Goal: Task Accomplishment & Management: Complete application form

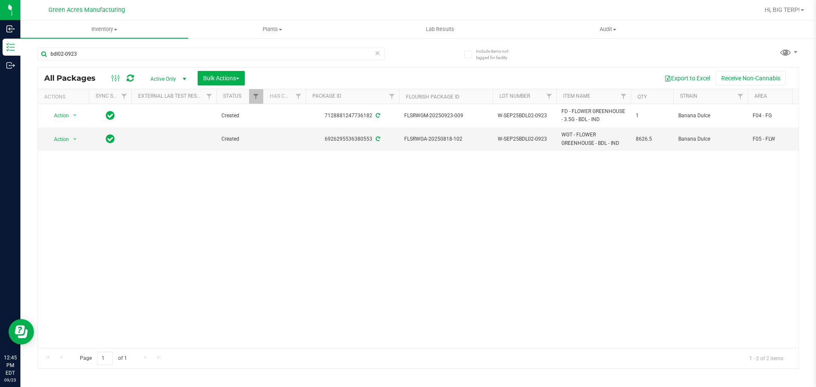
click at [413, 251] on div "Action Action Adjust qty Create package Edit attributes Global inventory Locate…" at bounding box center [418, 226] width 761 height 244
click at [353, 159] on div "Action Action Adjust qty Create package Edit attributes Global inventory Locate…" at bounding box center [418, 226] width 761 height 244
click at [342, 138] on div "6926295536380553" at bounding box center [352, 139] width 96 height 8
click at [368, 136] on div "6926295536380553" at bounding box center [352, 139] width 96 height 8
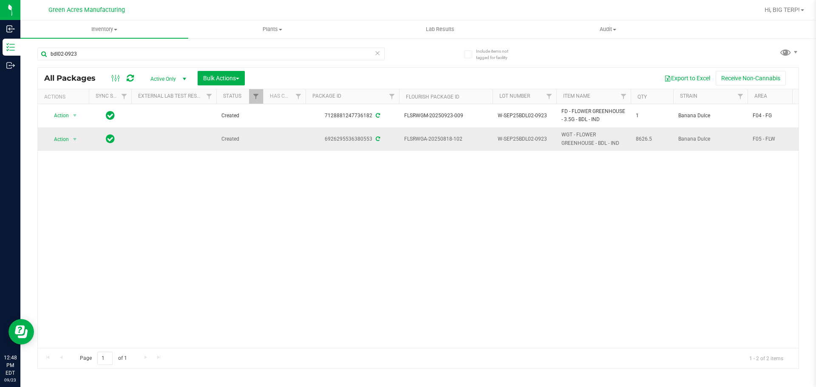
click at [457, 138] on span "FLSRWGA-20250818-102" at bounding box center [445, 139] width 83 height 8
drag, startPoint x: 459, startPoint y: 139, endPoint x: 433, endPoint y: 139, distance: 25.9
click at [433, 139] on span "FLSRWGA-20250818-102" at bounding box center [445, 139] width 83 height 8
drag, startPoint x: 461, startPoint y: 139, endPoint x: 404, endPoint y: 138, distance: 56.9
click at [404, 138] on td "FLSRWGA-20250818-102" at bounding box center [445, 138] width 93 height 23
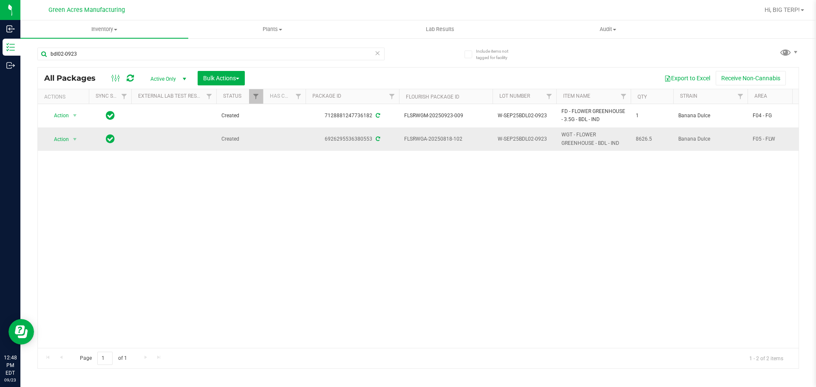
copy span "FLSRWGA-20250818-102"
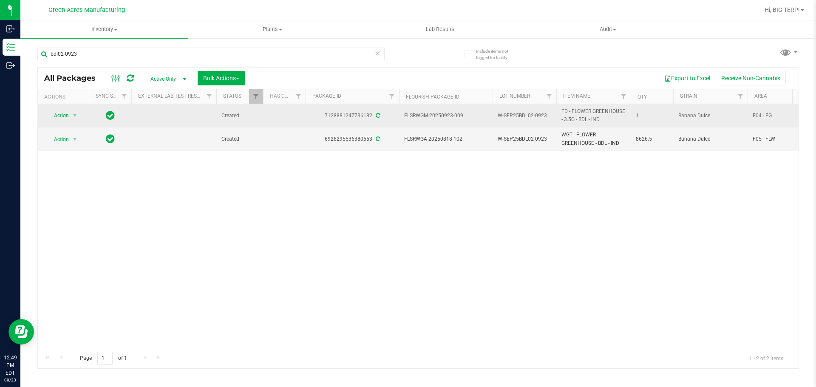
drag, startPoint x: 462, startPoint y: 115, endPoint x: 410, endPoint y: 108, distance: 51.9
click at [410, 108] on td "FLSRWGM-20250923-009" at bounding box center [445, 115] width 93 height 23
copy span "FLSRWGM-20250923-009"
click at [74, 116] on span "select" at bounding box center [74, 115] width 7 height 7
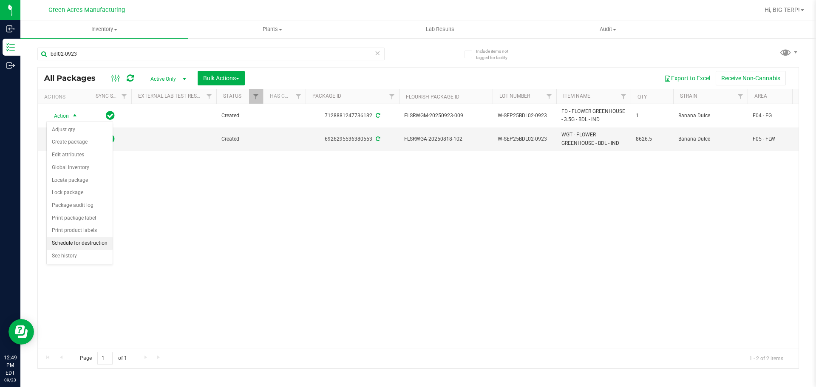
click at [99, 243] on li "Schedule for destruction" at bounding box center [80, 243] width 66 height 13
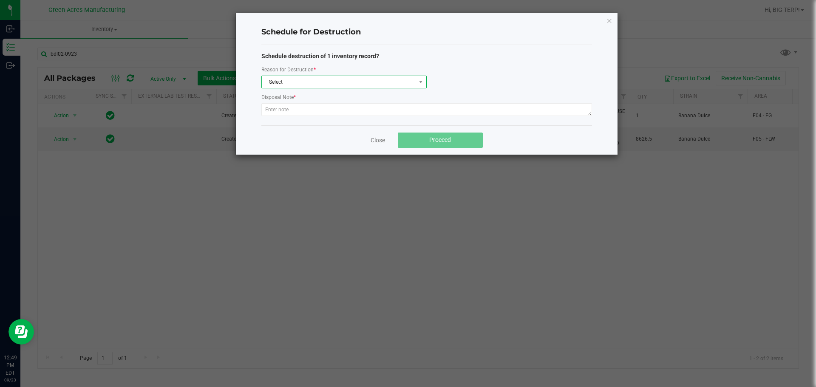
click at [290, 82] on span "Select" at bounding box center [339, 82] width 154 height 12
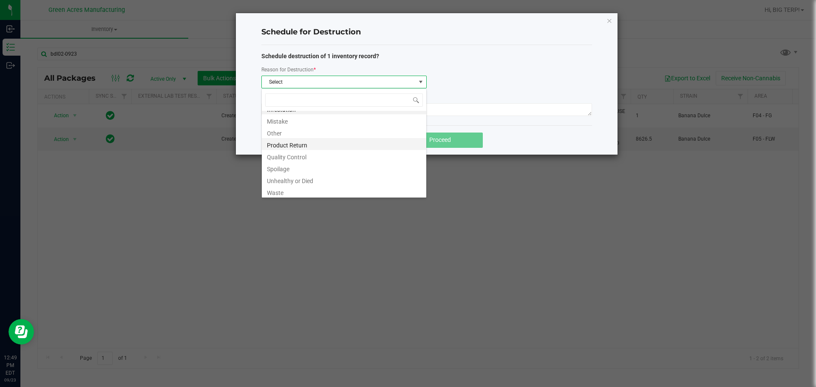
scroll to position [10, 0]
click at [285, 195] on li "Waste" at bounding box center [344, 190] width 164 height 12
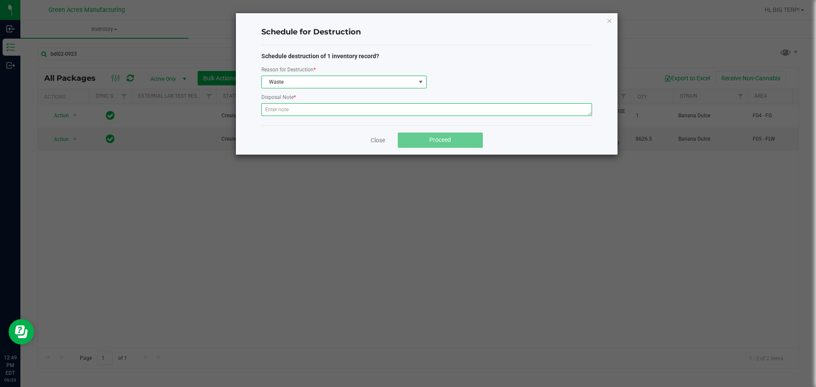
click at [299, 110] on textarea at bounding box center [426, 109] width 331 height 13
paste textarea "WASTE FROM ISHIDA FLOWER PACKING PROCESS"
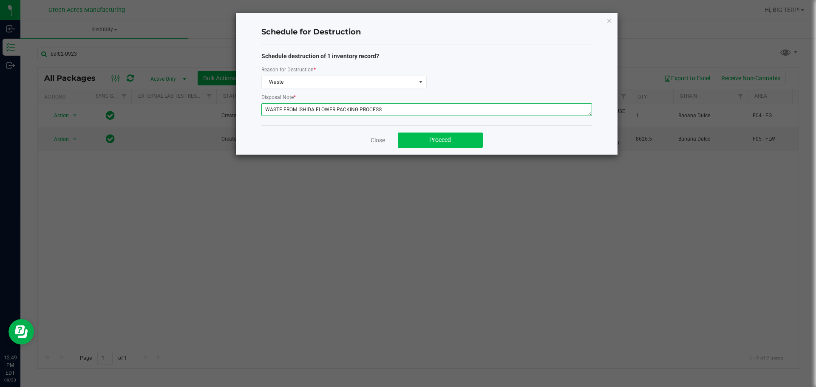
type textarea "WASTE FROM ISHIDA FLOWER PACKING PROCESS"
click at [414, 143] on button "Proceed" at bounding box center [440, 140] width 85 height 15
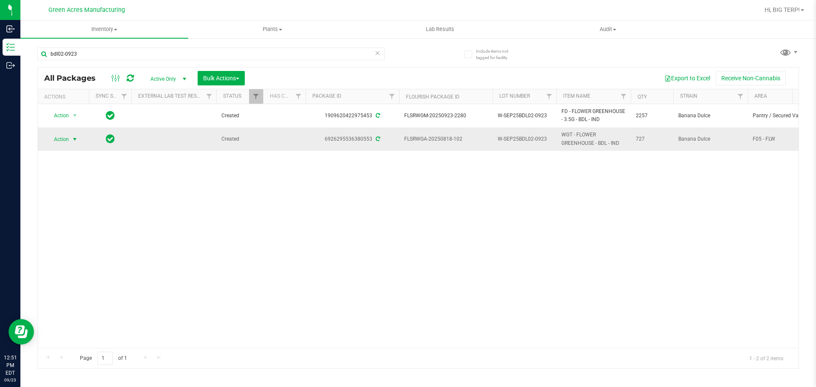
click at [74, 141] on span "select" at bounding box center [74, 139] width 7 height 7
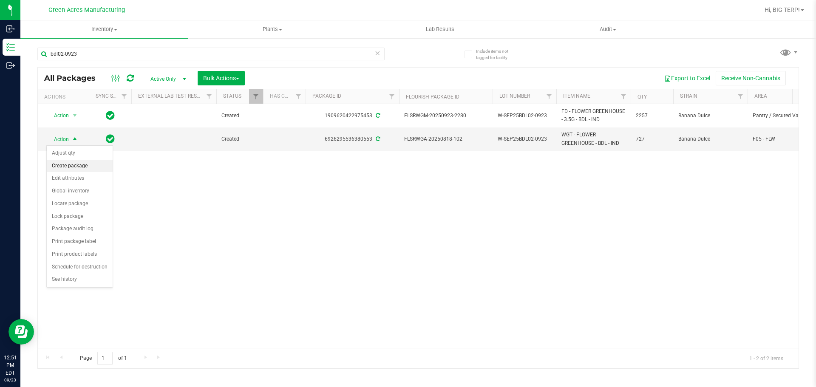
click at [79, 167] on li "Create package" at bounding box center [80, 166] width 66 height 13
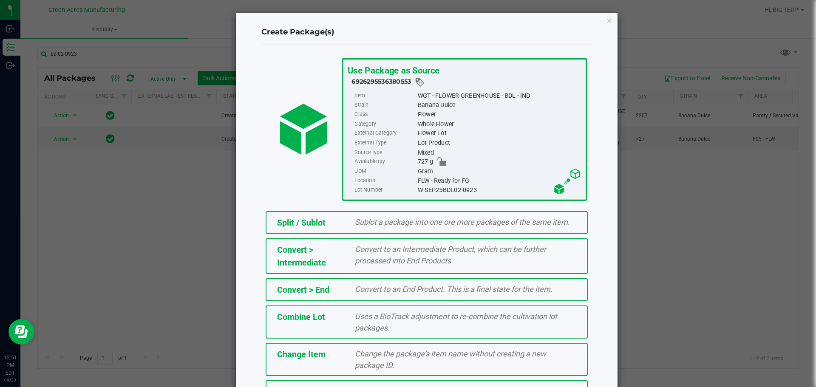
scroll to position [65, 0]
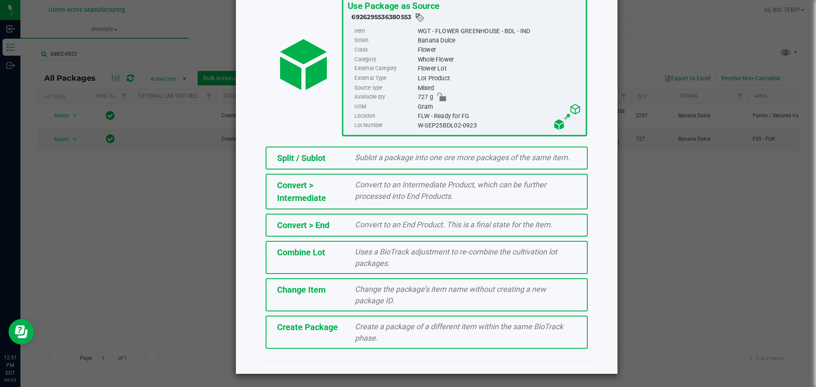
click at [348, 328] on div "Create a package of a different item within the same BioTrack phase." at bounding box center [465, 332] width 234 height 23
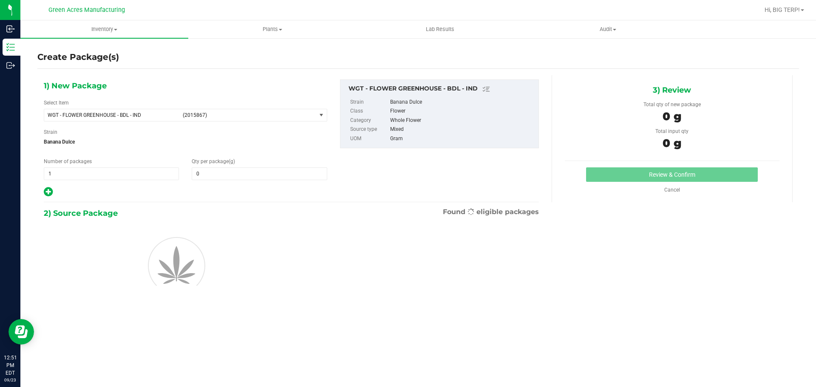
type input "0.0000"
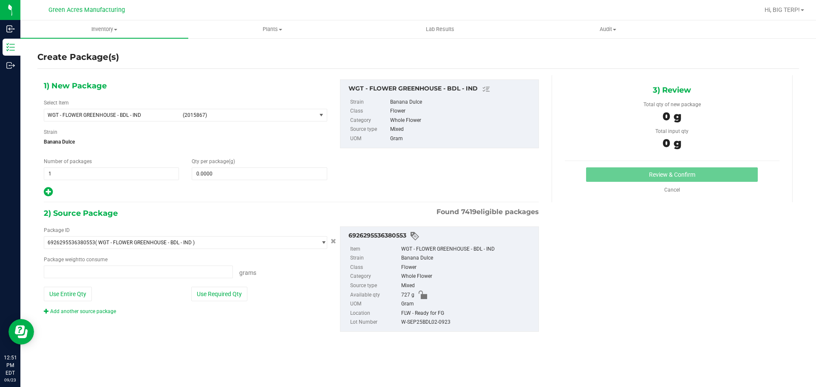
type input "0.0000 g"
click at [238, 174] on span at bounding box center [259, 173] width 135 height 13
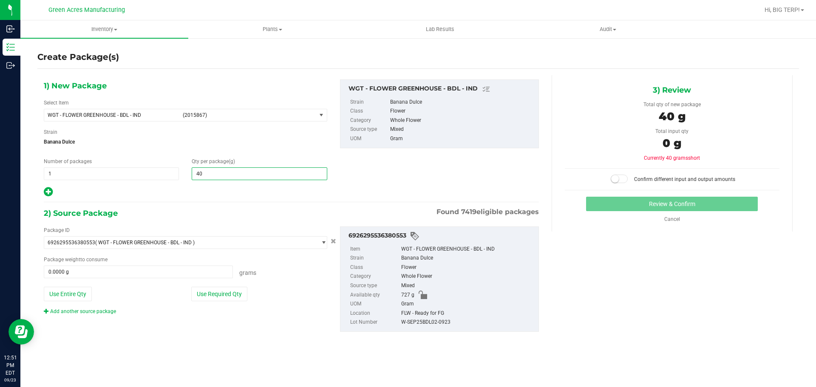
type input "400"
type input "400.0000"
click at [228, 288] on button "Use Required Qty" at bounding box center [219, 294] width 56 height 14
type input "400.0000 g"
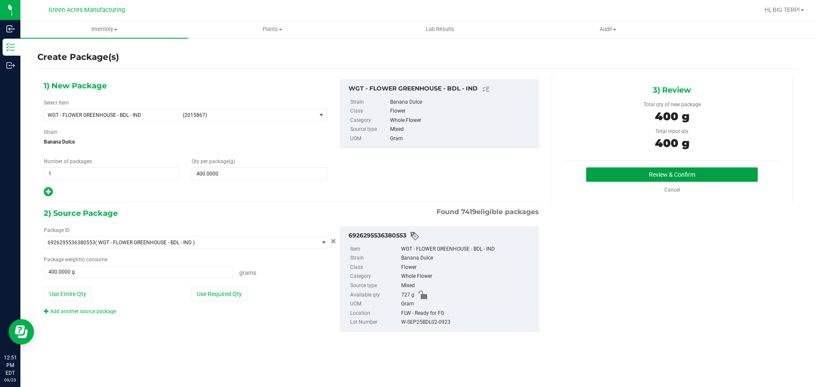
click at [667, 178] on button "Review & Confirm" at bounding box center [672, 174] width 172 height 14
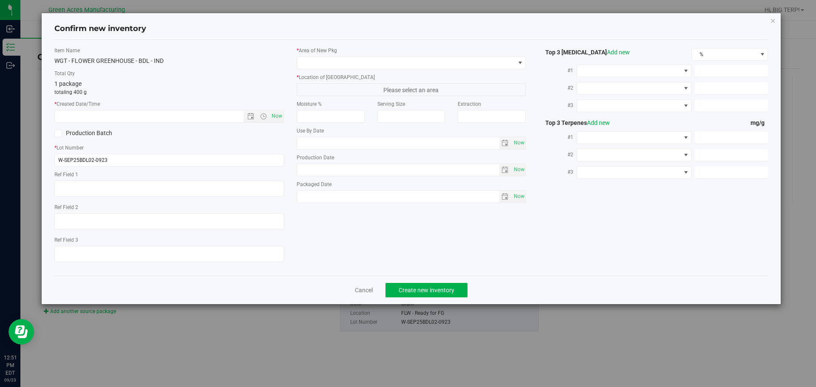
type textarea "464.2 PBO"
click at [278, 112] on span "Now" at bounding box center [276, 116] width 14 height 12
type input "9/23/2025 12:51 PM"
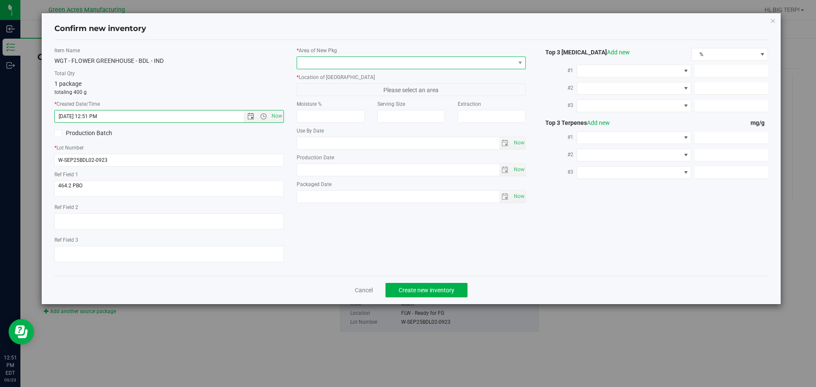
click at [386, 62] on span at bounding box center [406, 63] width 218 height 12
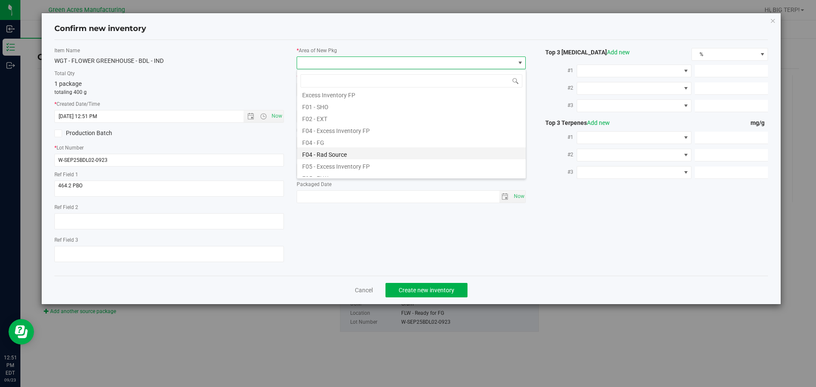
scroll to position [42, 0]
click at [334, 124] on li "F04 - FG" at bounding box center [411, 127] width 229 height 12
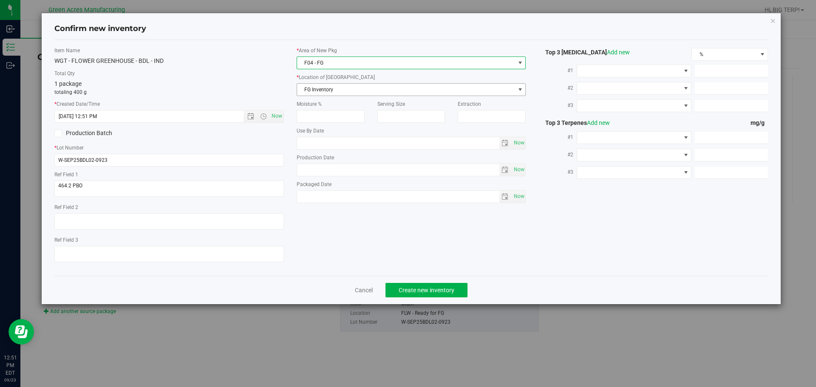
click at [346, 88] on span "FG Inventory" at bounding box center [406, 90] width 218 height 12
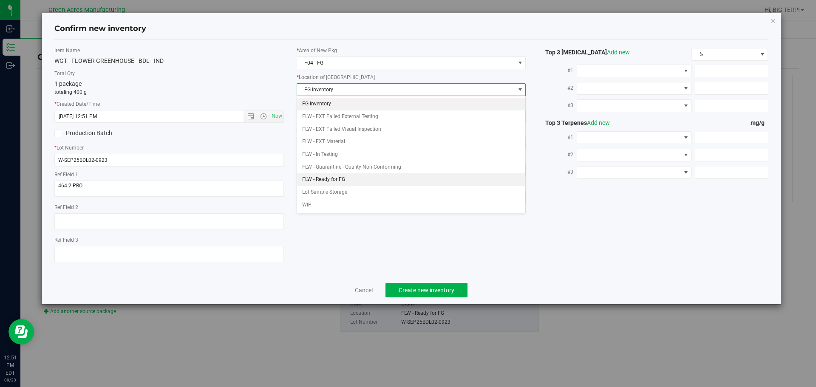
click at [333, 180] on li "FLW - Ready for FG" at bounding box center [411, 179] width 229 height 13
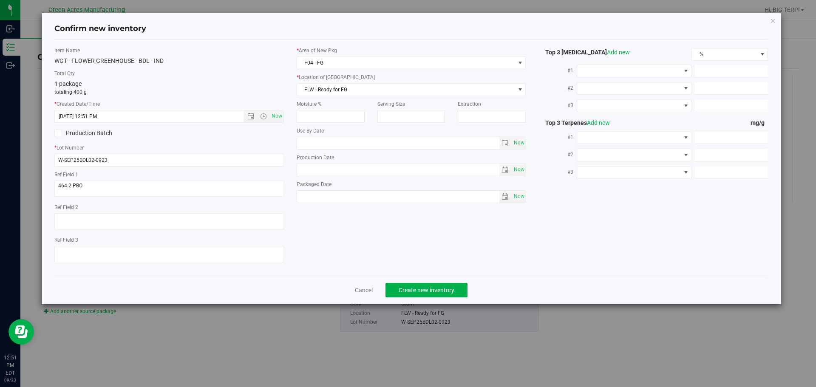
click at [408, 264] on div "Item Name WGT - FLOWER GREENHOUSE - BDL - IND Total Qty 1 package totaling 400 …" at bounding box center [411, 158] width 727 height 222
click at [420, 290] on span "Create new inventory" at bounding box center [427, 290] width 56 height 7
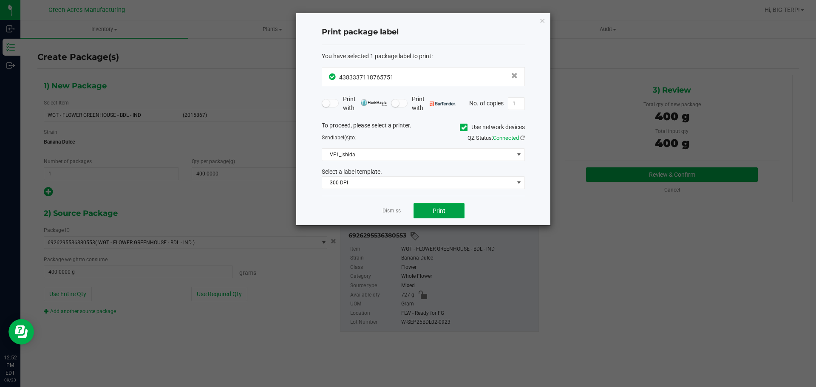
click at [448, 210] on button "Print" at bounding box center [438, 210] width 51 height 15
click at [400, 209] on link "Dismiss" at bounding box center [391, 210] width 18 height 7
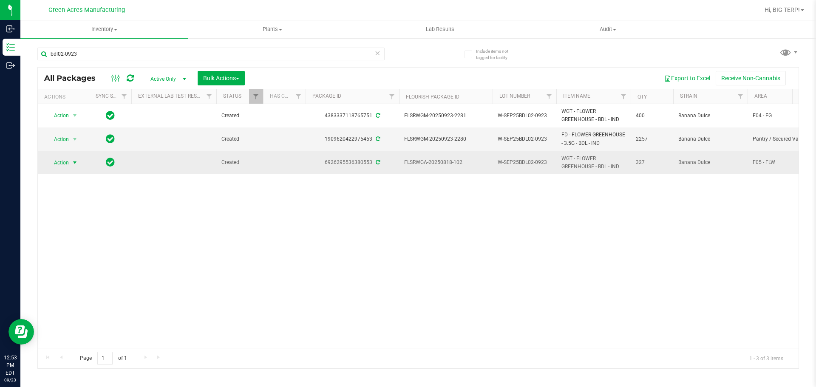
click at [74, 162] on span "select" at bounding box center [74, 162] width 7 height 7
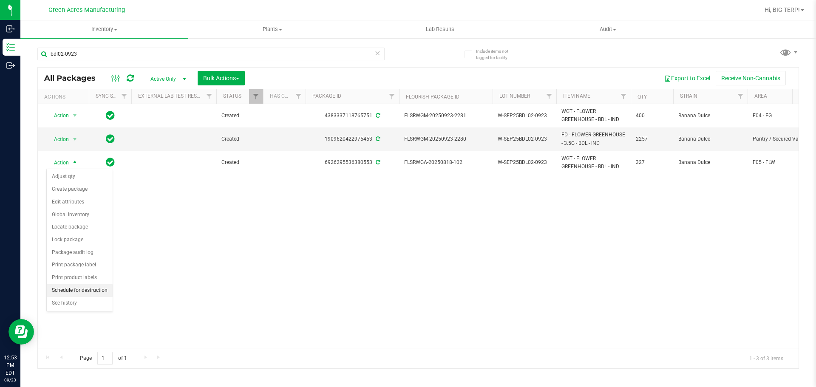
click at [77, 288] on li "Schedule for destruction" at bounding box center [80, 290] width 66 height 13
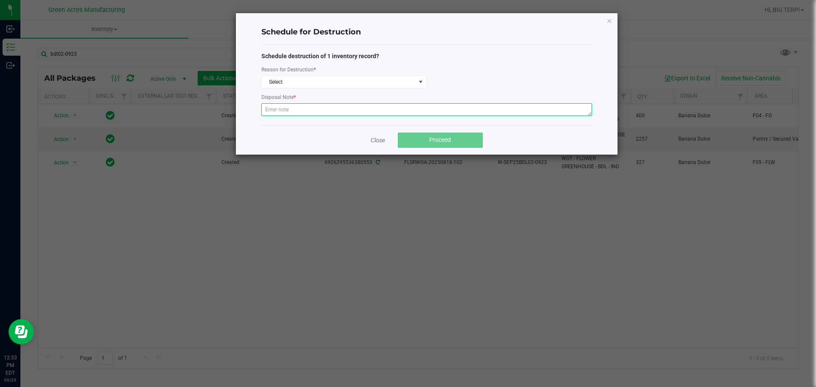
click at [320, 113] on textarea at bounding box center [426, 109] width 331 height 13
paste textarea "WASTE FROM ISHIDA FLOWER PACKING PROCESS"
type textarea "WASTE FROM ISHIDA FLOWER PACKING PROCESS"
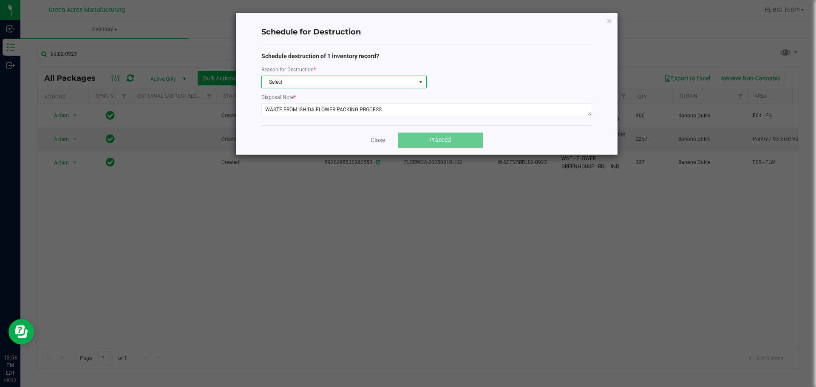
click at [322, 83] on span "Select" at bounding box center [339, 82] width 154 height 12
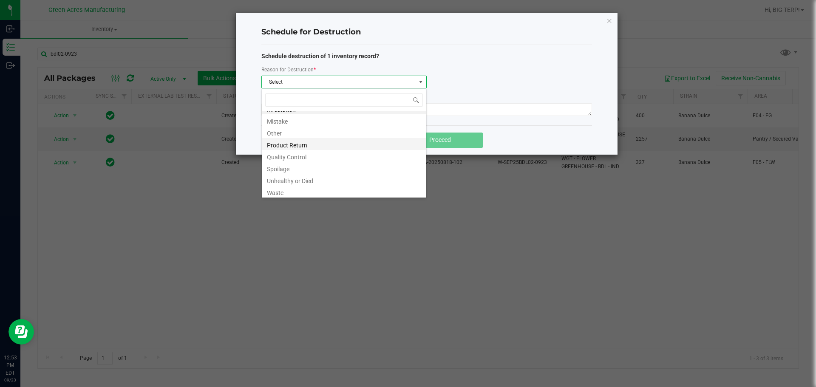
scroll to position [10, 0]
click at [283, 193] on li "Waste" at bounding box center [344, 190] width 164 height 12
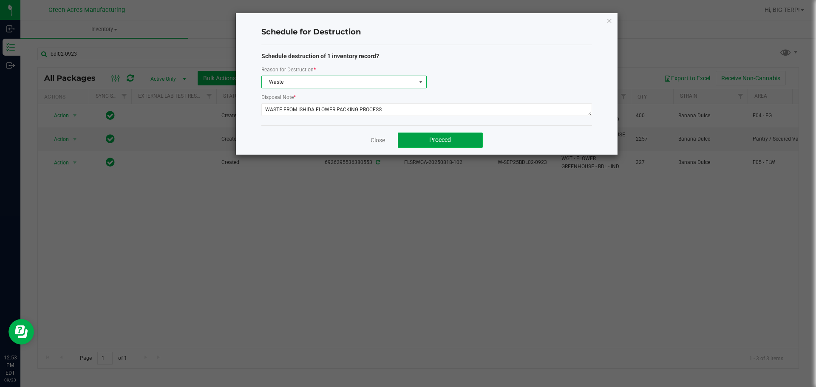
click at [420, 141] on button "Proceed" at bounding box center [440, 140] width 85 height 15
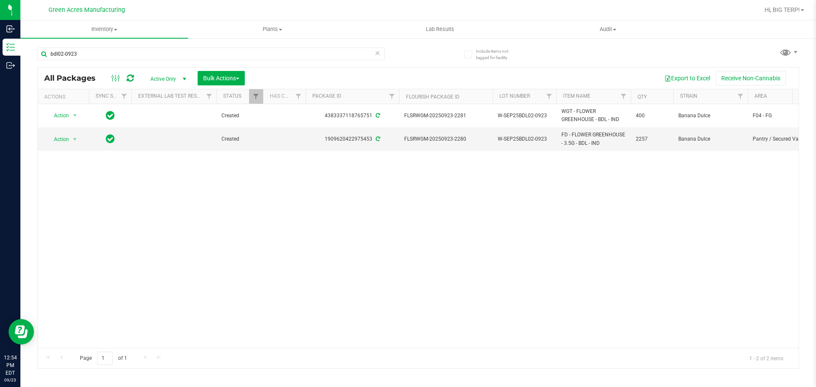
drag, startPoint x: 238, startPoint y: 245, endPoint x: 191, endPoint y: 172, distance: 86.6
click at [236, 245] on div "Action Action Adjust qty Create package Edit attributes Global inventory Locate…" at bounding box center [418, 226] width 761 height 244
click at [161, 241] on div "Action Action Adjust qty Create package Edit attributes Global inventory Locate…" at bounding box center [418, 226] width 761 height 244
click at [138, 52] on input "bdl02-0923" at bounding box center [210, 54] width 347 height 13
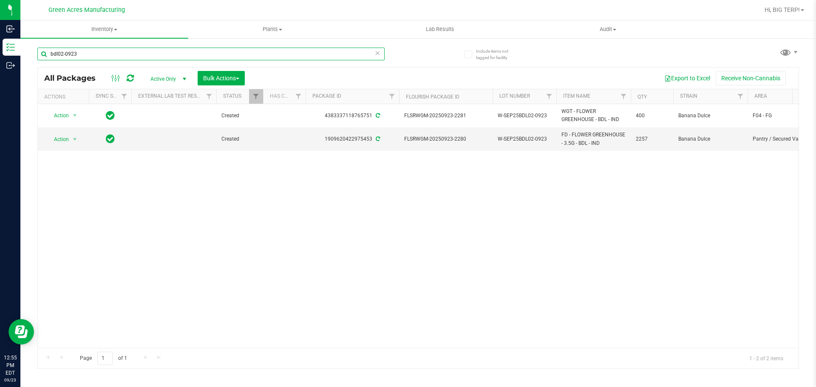
click at [138, 52] on input "bdl02-0923" at bounding box center [210, 54] width 347 height 13
type input "0427637893922548"
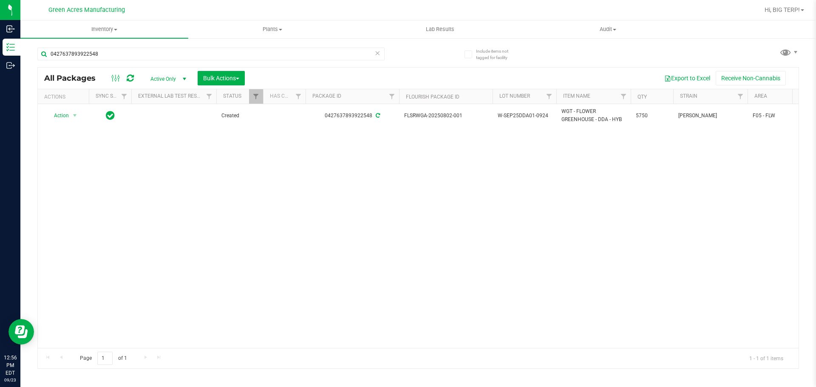
click at [256, 193] on div "Action Action Adjust qty Create package Edit attributes Global inventory Locate…" at bounding box center [418, 226] width 761 height 244
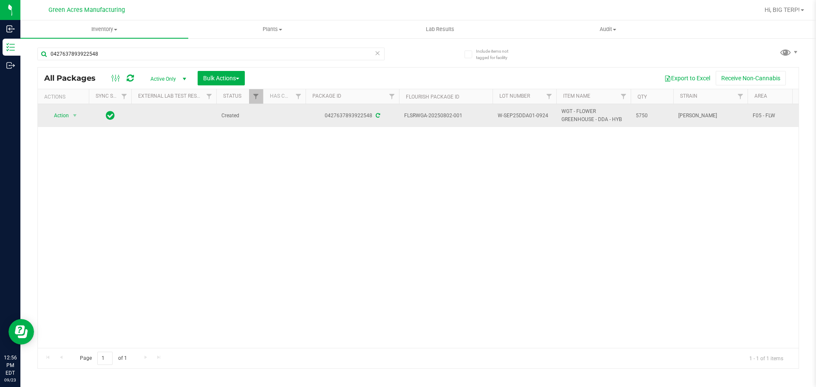
click at [544, 114] on span "W-SEP25DDA01-0924" at bounding box center [525, 116] width 54 height 8
click at [545, 115] on span "W-SEP25DDA01-0924" at bounding box center [525, 116] width 54 height 8
click at [66, 116] on span "Action" at bounding box center [57, 116] width 23 height 12
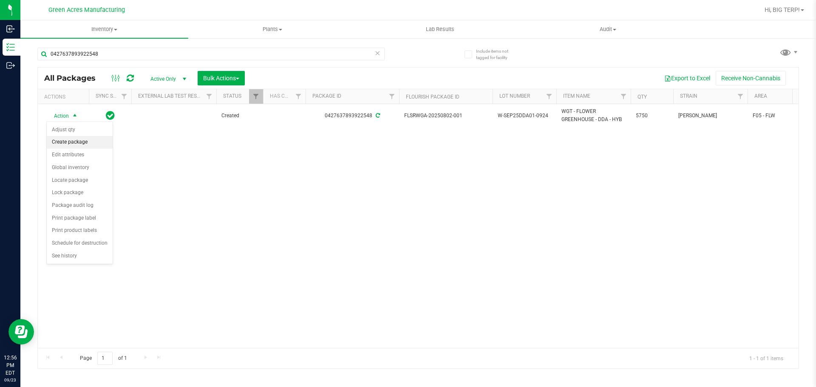
click at [88, 141] on li "Create package" at bounding box center [80, 142] width 66 height 13
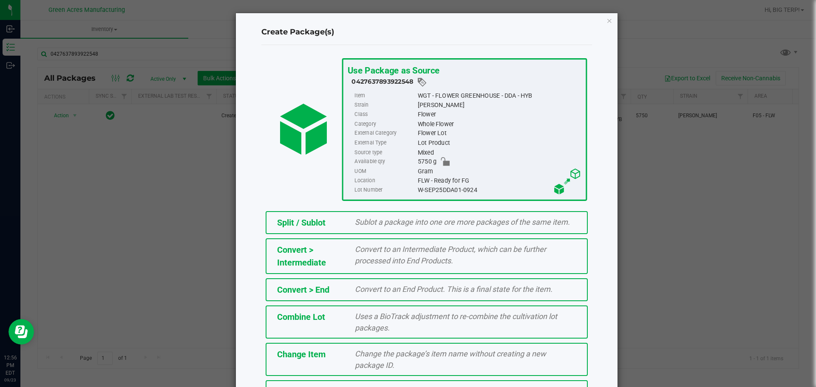
scroll to position [65, 0]
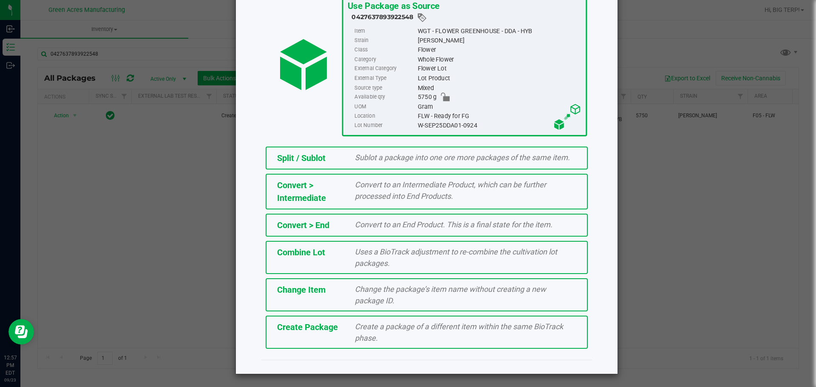
click at [358, 299] on span "Change the package’s item name without creating a new package ID." at bounding box center [450, 295] width 191 height 20
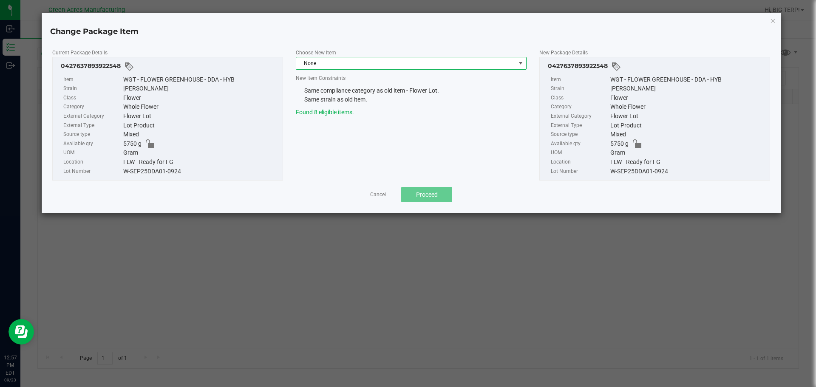
click at [517, 62] on span at bounding box center [520, 63] width 7 height 7
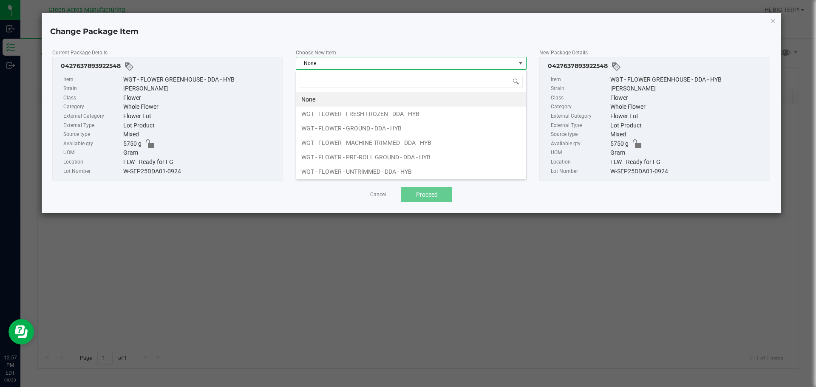
scroll to position [13, 231]
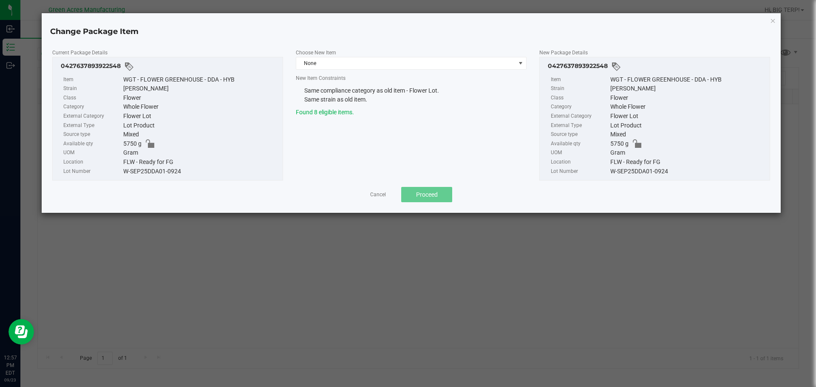
click at [520, 24] on div "Change Package Item" at bounding box center [411, 28] width 739 height 17
click at [521, 63] on span at bounding box center [520, 63] width 7 height 7
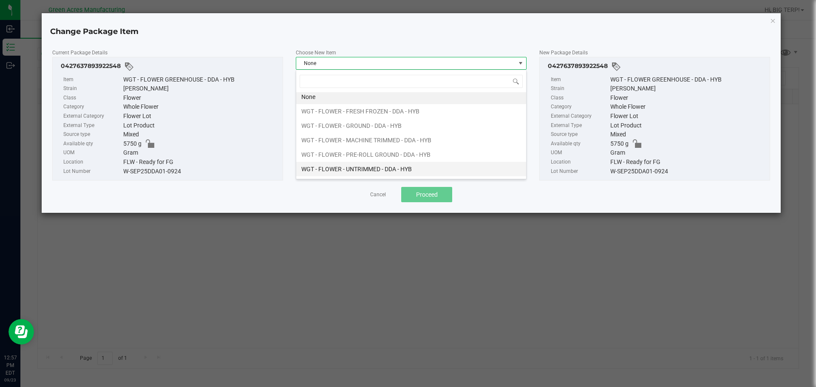
scroll to position [0, 0]
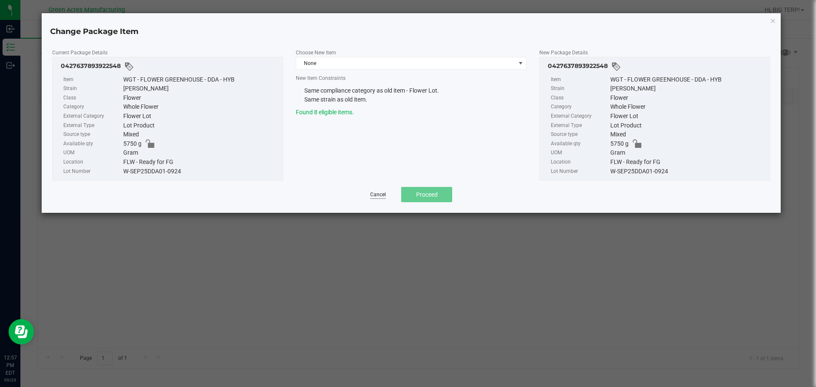
click at [376, 193] on link "Cancel" at bounding box center [378, 194] width 16 height 7
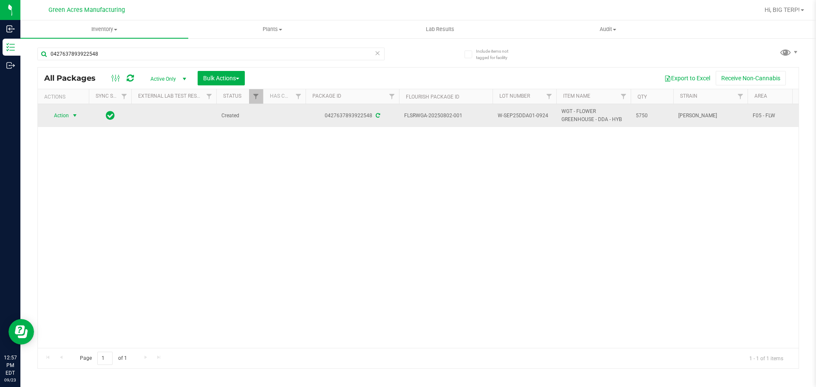
click at [72, 115] on span "select" at bounding box center [74, 115] width 7 height 7
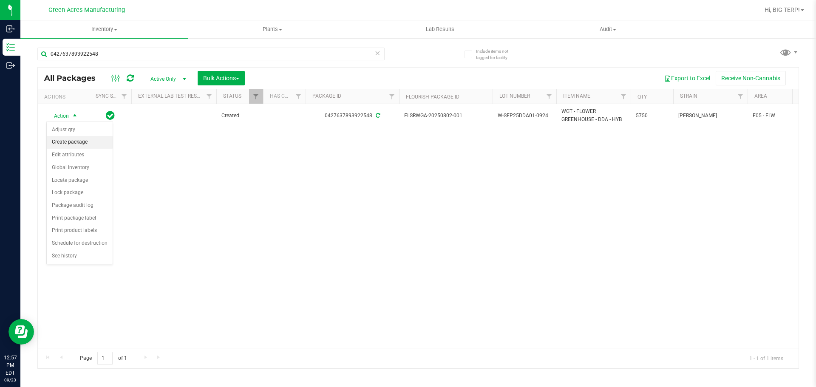
click at [71, 139] on li "Create package" at bounding box center [80, 142] width 66 height 13
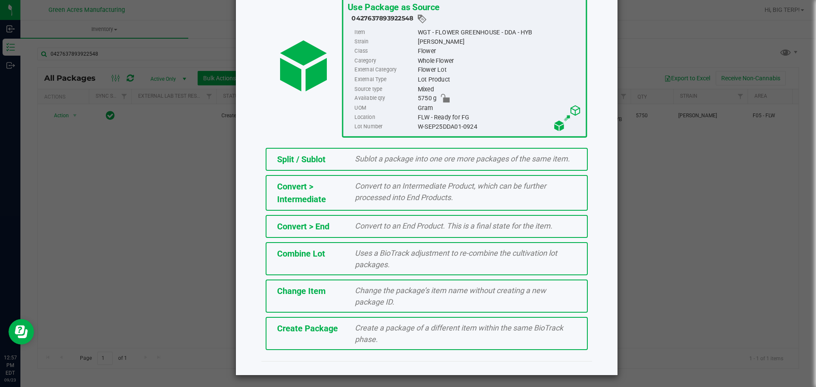
scroll to position [65, 0]
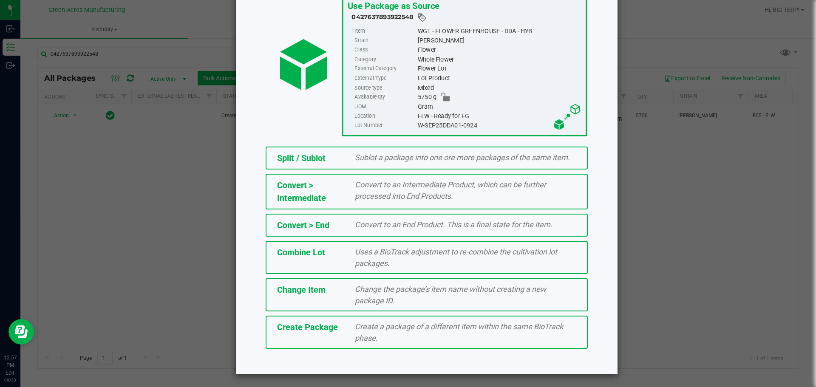
click at [300, 333] on div "Create Package" at bounding box center [310, 327] width 78 height 13
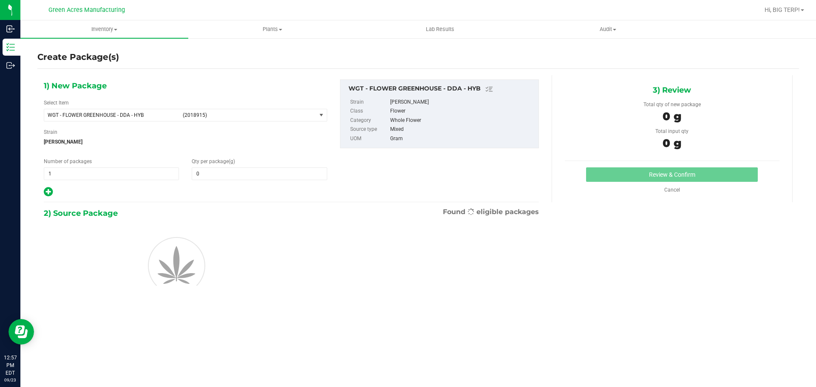
type input "0.0000"
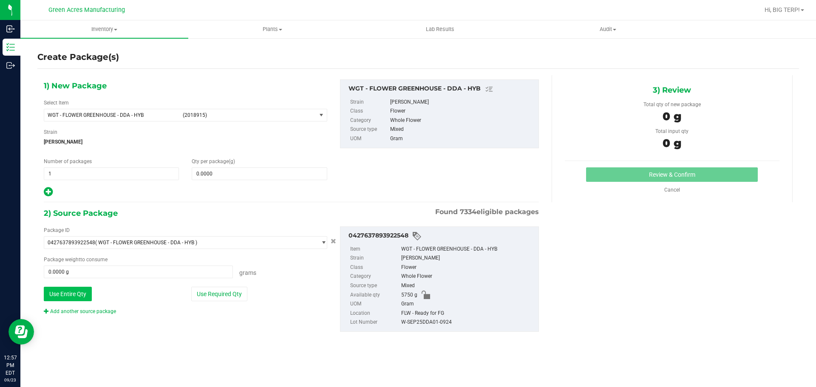
click at [79, 295] on button "Use Entire Qty" at bounding box center [68, 294] width 48 height 14
type input "5750.0000 g"
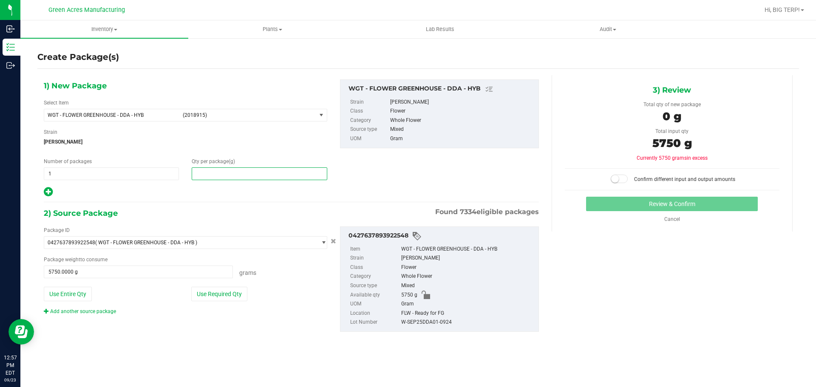
click at [205, 172] on span at bounding box center [259, 173] width 135 height 13
type input "5750"
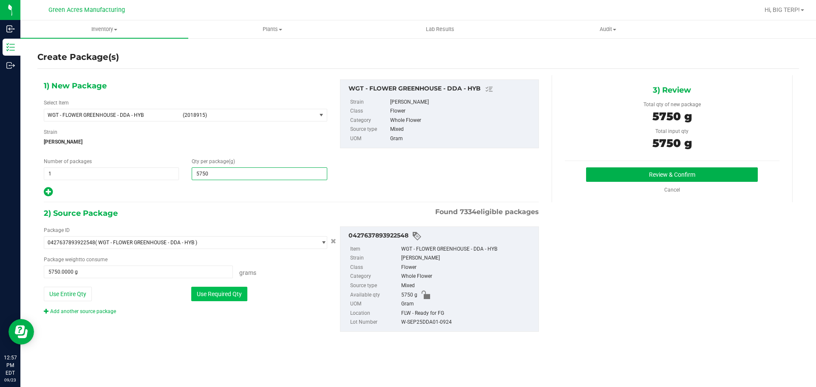
type input "5,750.0000"
click at [229, 300] on button "Use Required Qty" at bounding box center [219, 294] width 56 height 14
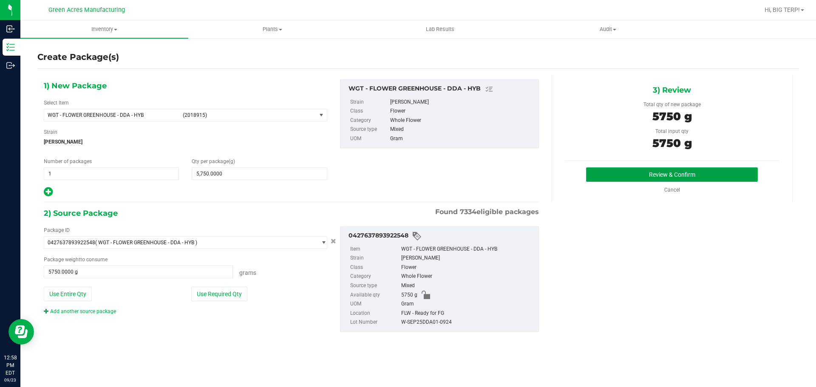
click at [714, 175] on button "Review & Confirm" at bounding box center [672, 174] width 172 height 14
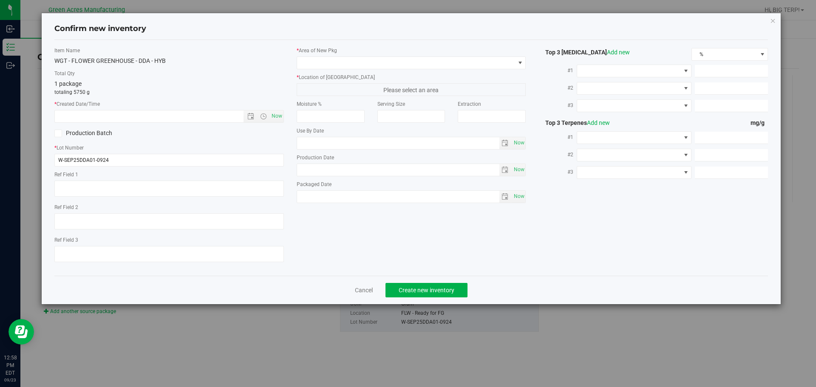
type textarea "ND PBO"
click at [143, 161] on input "W-SEP25DDA01-0924" at bounding box center [168, 160] width 229 height 13
type input "W-SEP25DDA01-0923"
click at [278, 118] on span "Now" at bounding box center [276, 116] width 14 height 12
type input "9/23/2025 12:58 PM"
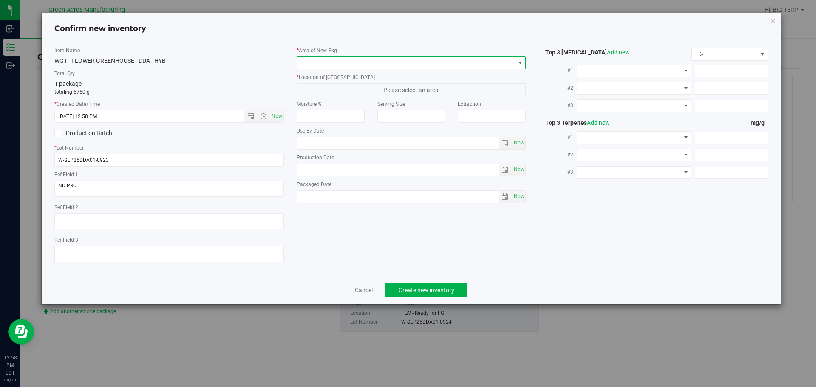
click at [388, 61] on span at bounding box center [406, 63] width 218 height 12
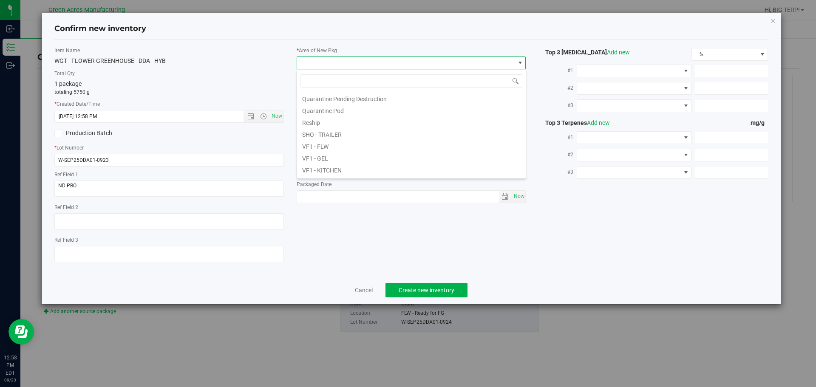
scroll to position [340, 0]
click at [331, 107] on li "VF1 - FLW" at bounding box center [411, 103] width 229 height 12
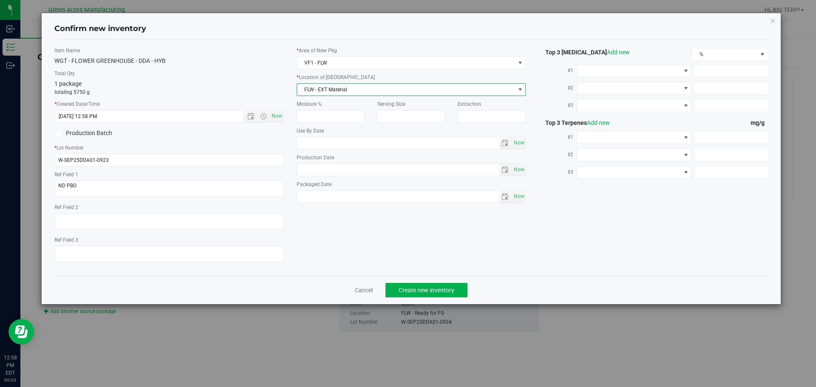
click at [331, 90] on span "FLW - EXT Material" at bounding box center [406, 90] width 218 height 12
click at [326, 144] on li "FLW - Ready for FG" at bounding box center [411, 142] width 229 height 13
click at [404, 265] on div "Item Name WGT - FLOWER GREENHOUSE - DDA - HYB Total Qty 1 package totaling 5750…" at bounding box center [411, 158] width 727 height 222
click at [420, 291] on span "Create new inventory" at bounding box center [427, 290] width 56 height 7
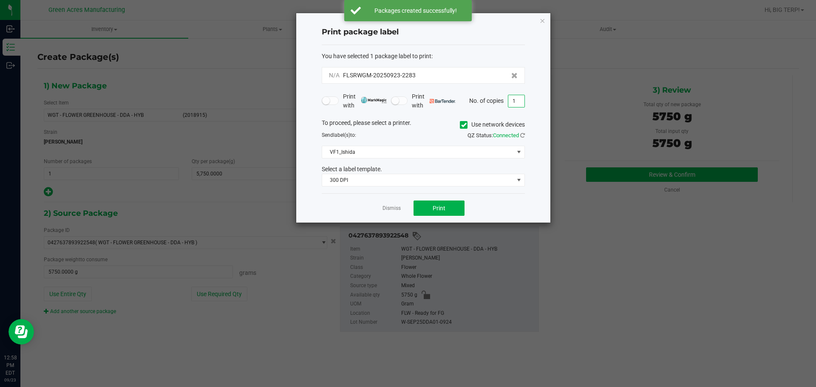
click at [521, 104] on input "1" at bounding box center [516, 101] width 16 height 12
type input "3"
click at [486, 203] on div "Dismiss Print" at bounding box center [423, 207] width 203 height 29
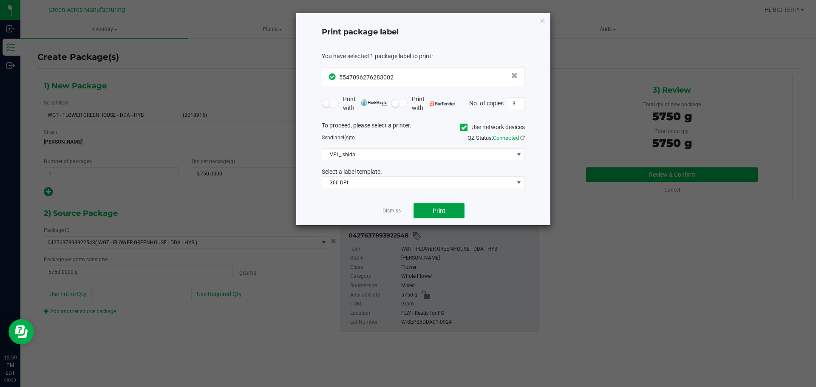
click at [430, 207] on button "Print" at bounding box center [438, 210] width 51 height 15
drag, startPoint x: 430, startPoint y: 207, endPoint x: 435, endPoint y: 203, distance: 6.7
click at [402, 207] on div "Dismiss Print" at bounding box center [423, 210] width 203 height 29
click at [390, 208] on link "Dismiss" at bounding box center [391, 210] width 18 height 7
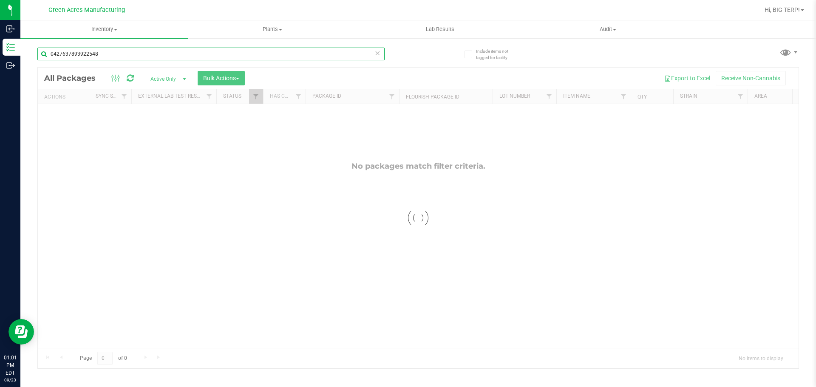
click at [167, 54] on input "0427637893922548" at bounding box center [210, 54] width 347 height 13
type input "DDA01-0923"
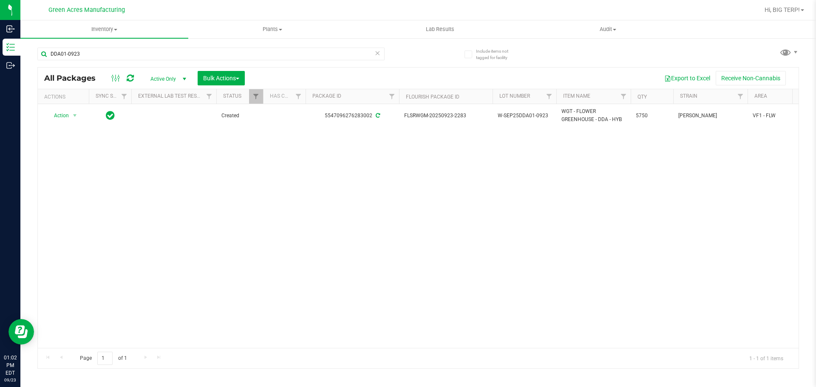
click at [131, 77] on icon at bounding box center [130, 78] width 7 height 8
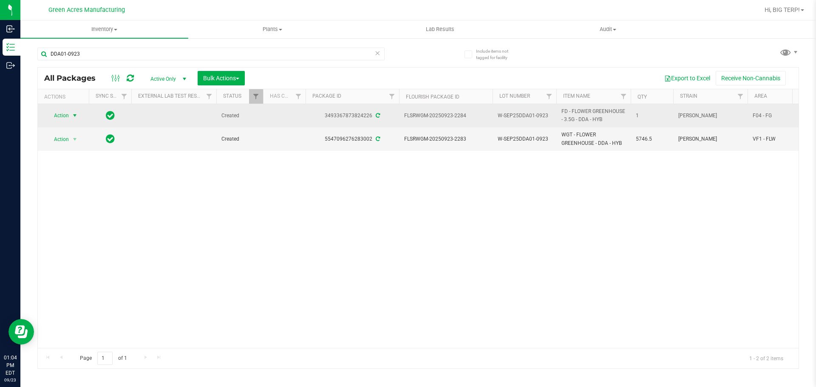
click at [77, 116] on span "select" at bounding box center [74, 115] width 7 height 7
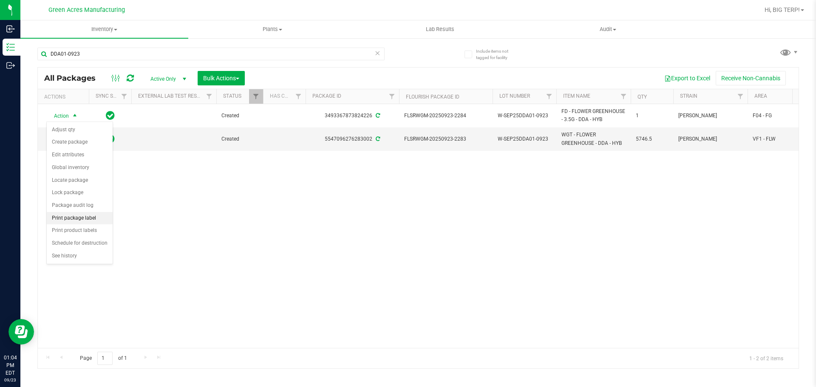
click at [103, 218] on li "Print package label" at bounding box center [80, 218] width 66 height 13
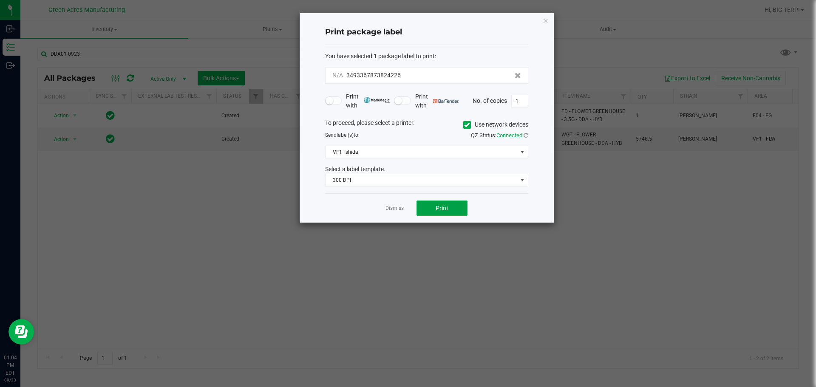
click at [438, 204] on button "Print" at bounding box center [441, 208] width 51 height 15
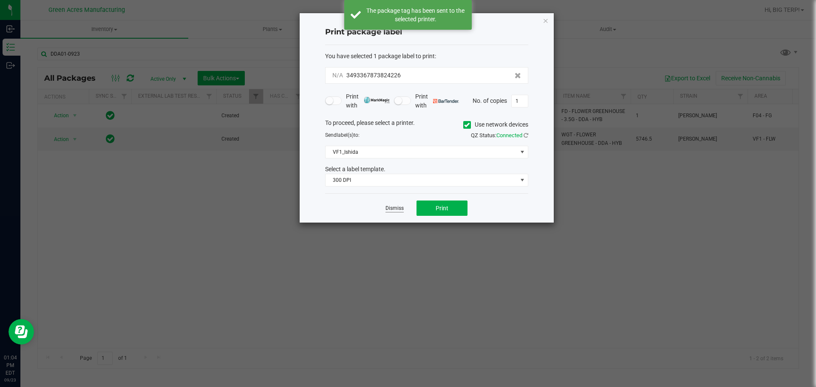
click at [398, 206] on link "Dismiss" at bounding box center [394, 208] width 18 height 7
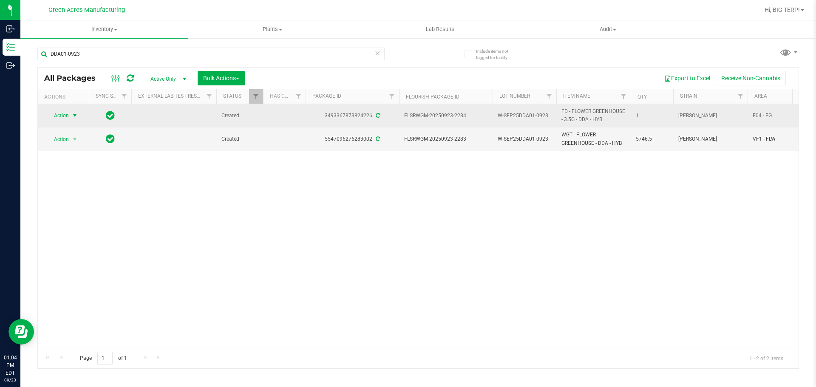
click at [72, 118] on span "select" at bounding box center [74, 115] width 7 height 7
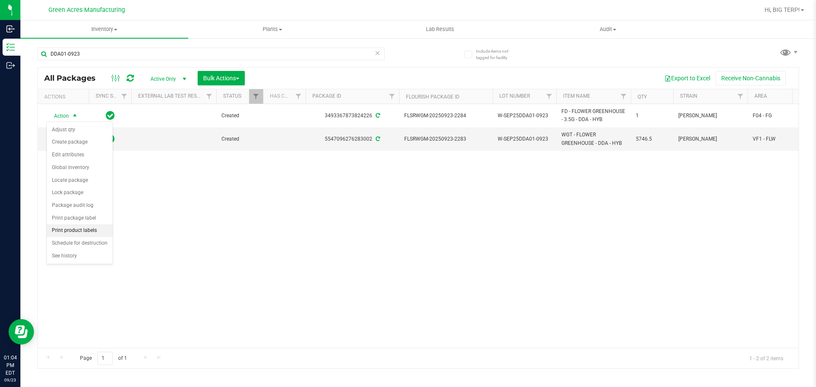
click at [91, 229] on li "Print product labels" at bounding box center [80, 230] width 66 height 13
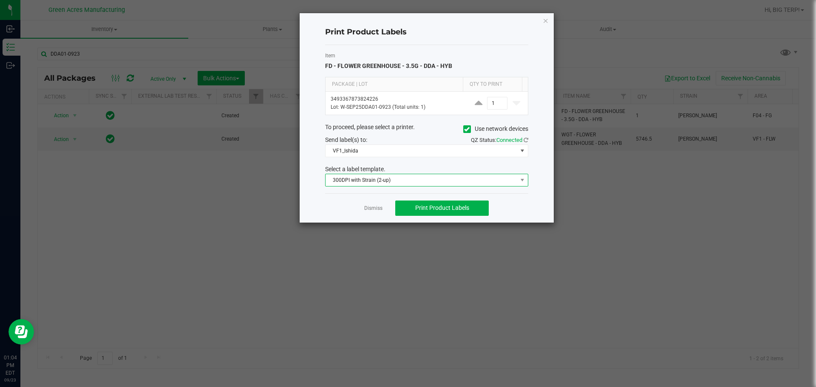
click at [495, 174] on span "300DPI with Strain (2-up)" at bounding box center [421, 180] width 192 height 12
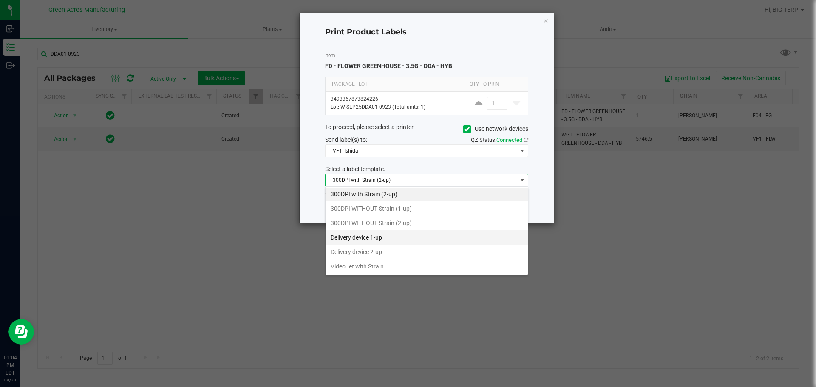
scroll to position [45, 0]
click at [375, 270] on li "VideoJet with Strain" at bounding box center [426, 266] width 202 height 14
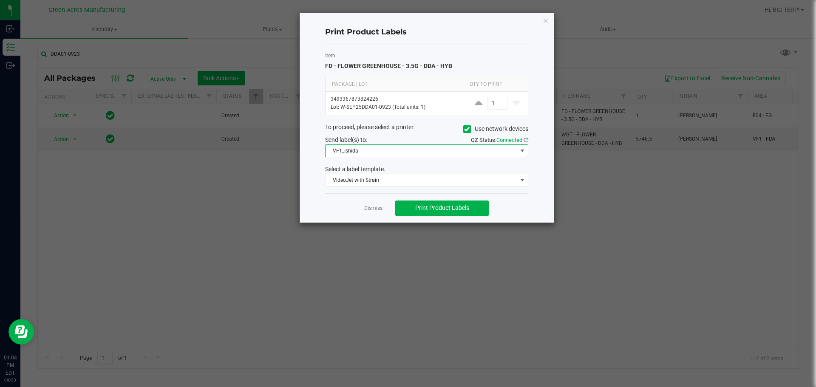
click at [358, 154] on span "VF1_Ishida" at bounding box center [421, 151] width 192 height 12
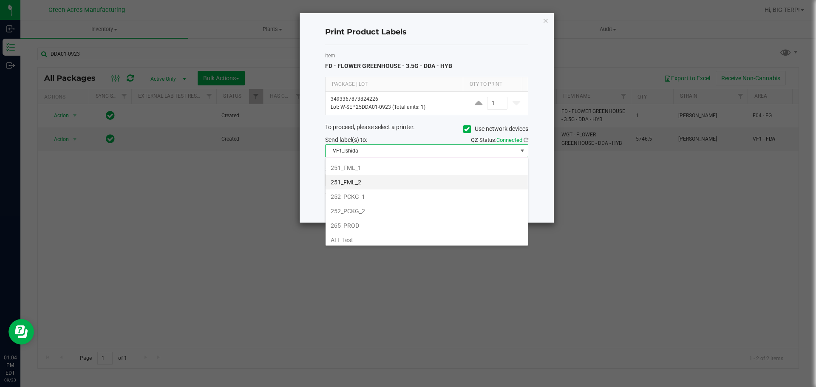
scroll to position [255, 0]
click at [362, 182] on li "High Tech - Packaging" at bounding box center [426, 185] width 202 height 14
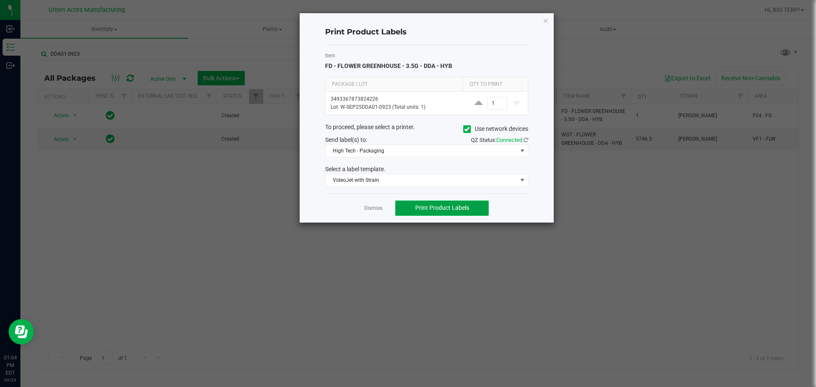
click at [442, 206] on span "Print Product Labels" at bounding box center [442, 207] width 54 height 7
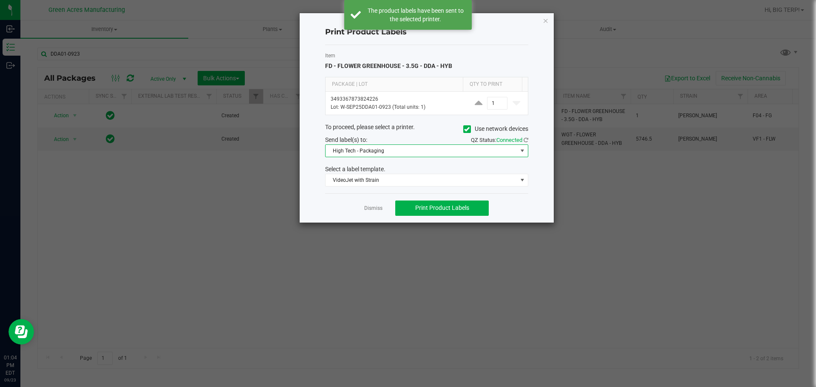
click at [373, 154] on span "High Tech - Packaging" at bounding box center [421, 151] width 192 height 12
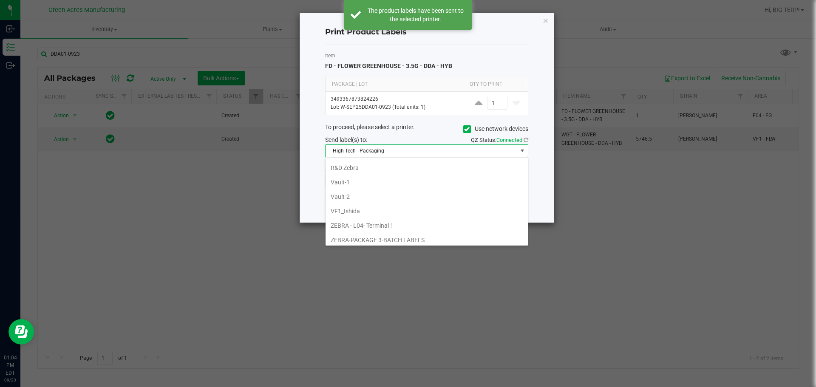
scroll to position [363, 0]
click at [353, 194] on li "VF1_Ishida" at bounding box center [426, 193] width 202 height 14
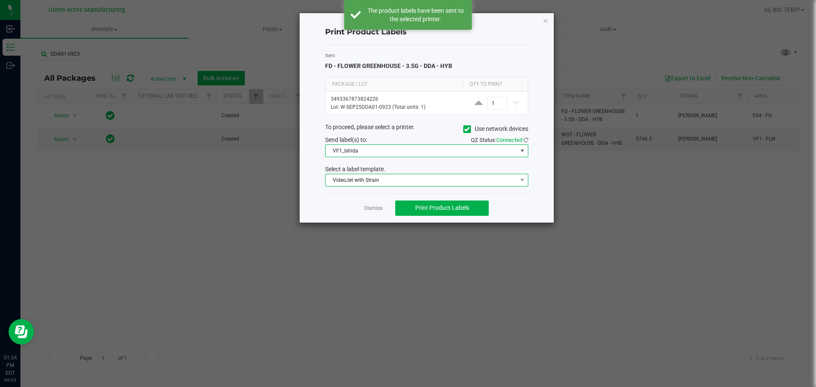
click at [443, 181] on span "VideoJet with Strain" at bounding box center [421, 180] width 192 height 12
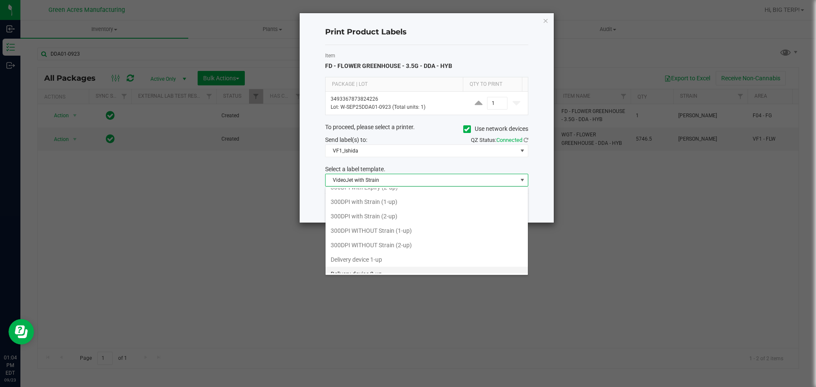
scroll to position [3, 0]
click at [391, 238] on li "300DPI with Strain (2-up)" at bounding box center [426, 236] width 202 height 14
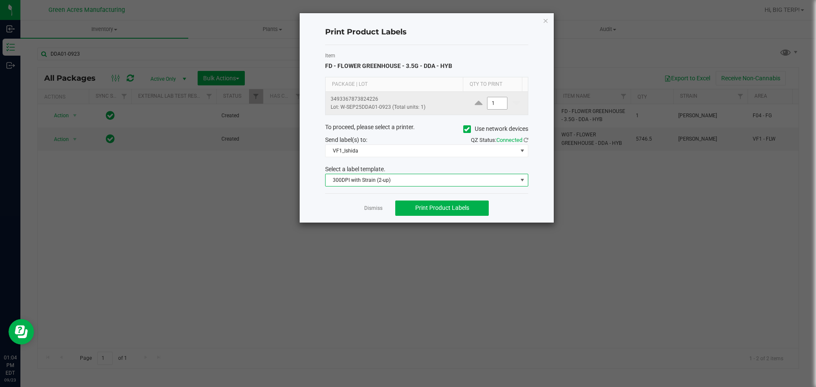
click at [489, 102] on input "1" at bounding box center [497, 103] width 20 height 12
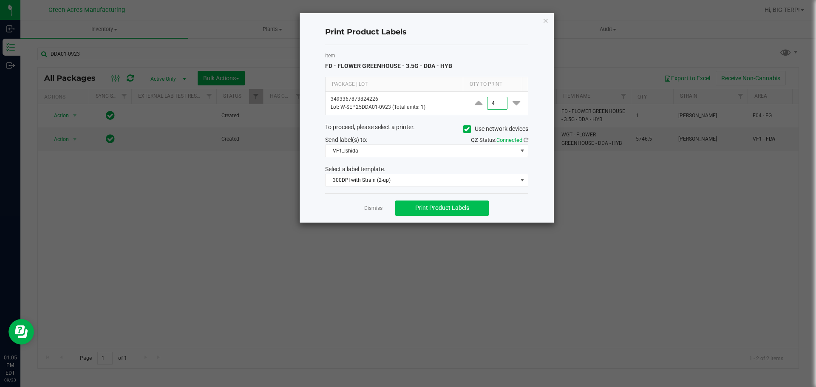
type input "4"
click at [431, 203] on button "Print Product Labels" at bounding box center [441, 208] width 93 height 15
click at [376, 210] on link "Dismiss" at bounding box center [373, 208] width 18 height 7
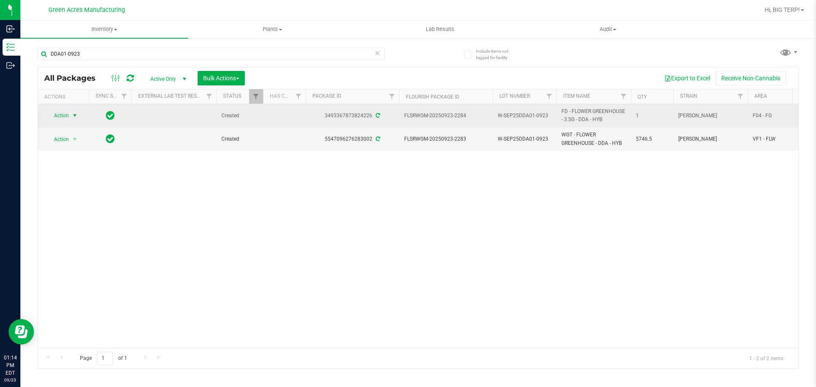
click at [539, 114] on span "W-SEP25DDA01-0923" at bounding box center [525, 116] width 54 height 8
copy tr "W-SEP25DDA01-0923"
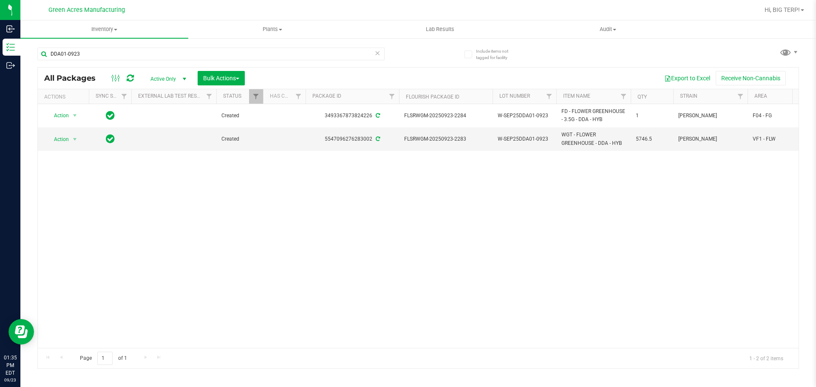
click at [446, 298] on div "Action Action Adjust qty Create package Edit attributes Global inventory Locate…" at bounding box center [418, 226] width 761 height 244
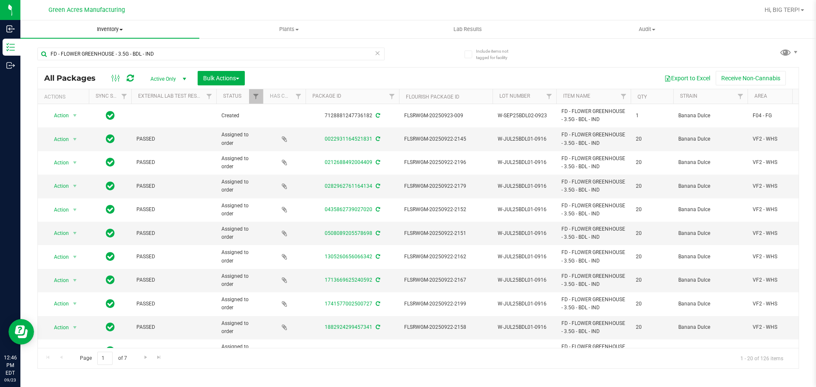
click at [122, 31] on span "Inventory" at bounding box center [109, 29] width 179 height 8
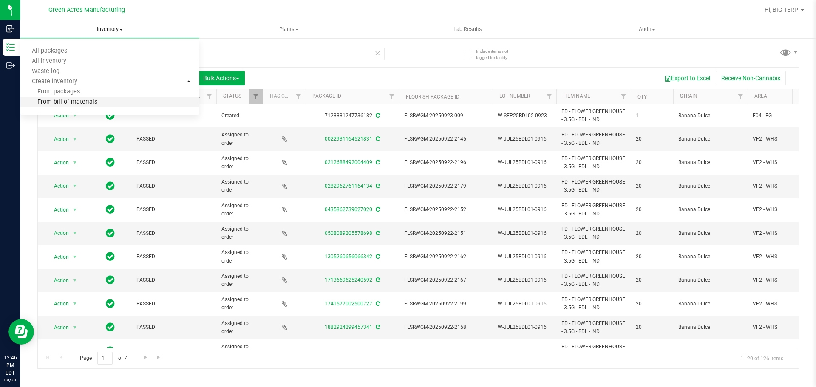
click at [90, 106] on span "From bill of materials" at bounding box center [58, 102] width 77 height 7
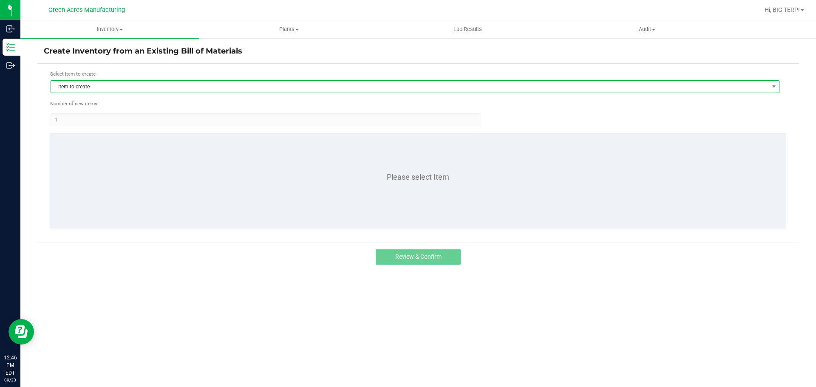
click at [94, 89] on span "Item to create" at bounding box center [409, 87] width 717 height 12
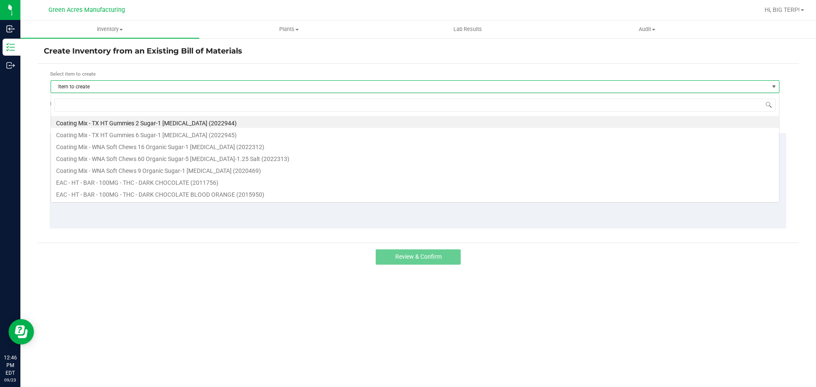
scroll to position [13, 729]
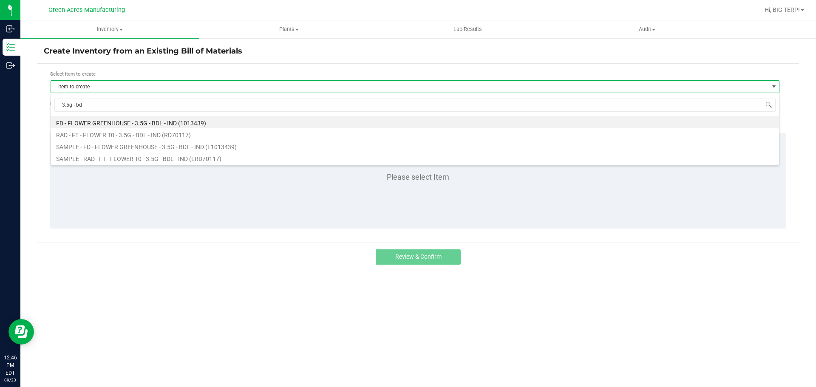
type input "3.5g - bdl"
click at [102, 121] on li "FD - FLOWER GREENHOUSE - 3.5G - BDL - IND (1013439)" at bounding box center [415, 122] width 728 height 12
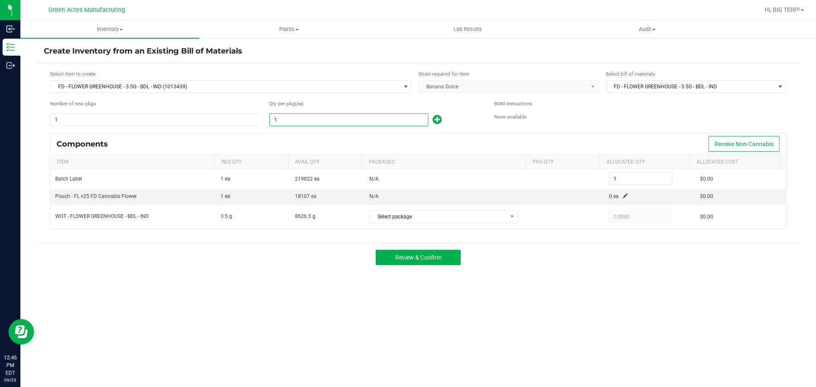
click at [289, 123] on input "1" at bounding box center [349, 120] width 158 height 12
type input "2"
type input "22"
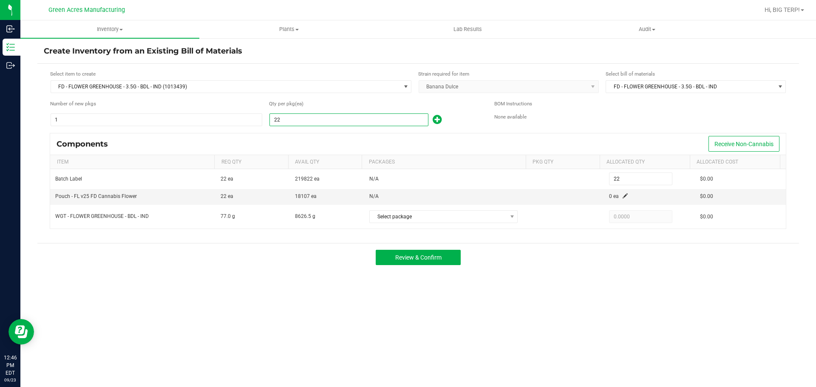
type input "225"
type input "2257"
type input "2,257"
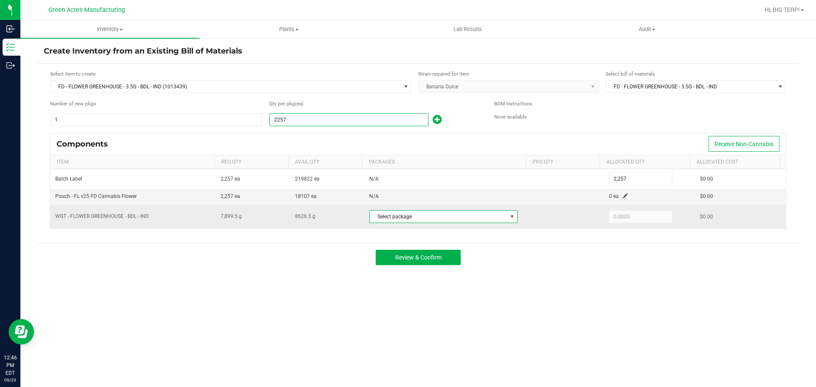
type input "2,257"
click at [509, 220] on span at bounding box center [512, 216] width 7 height 7
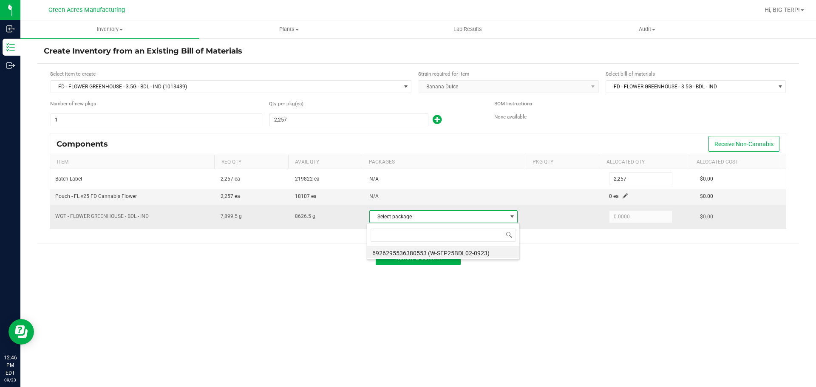
scroll to position [13, 147]
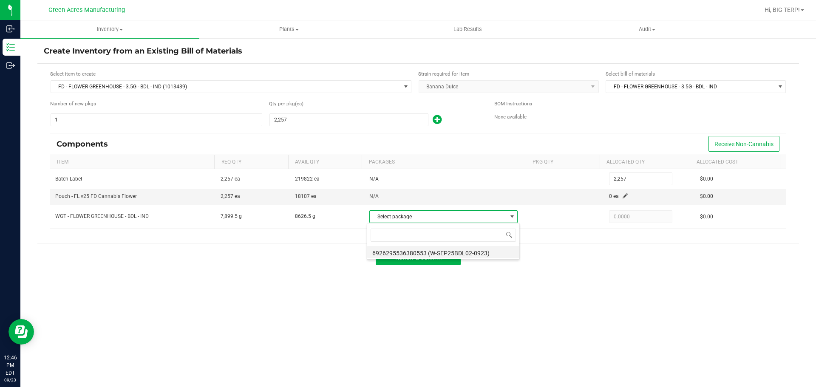
click at [481, 252] on li "6926295536380553 (W-SEP25BDL02-0923)" at bounding box center [443, 252] width 152 height 12
type input "7,899.5000"
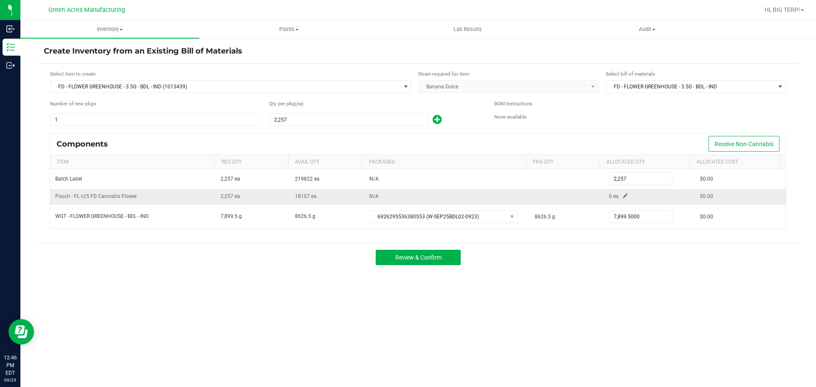
click at [622, 196] on span at bounding box center [624, 195] width 5 height 5
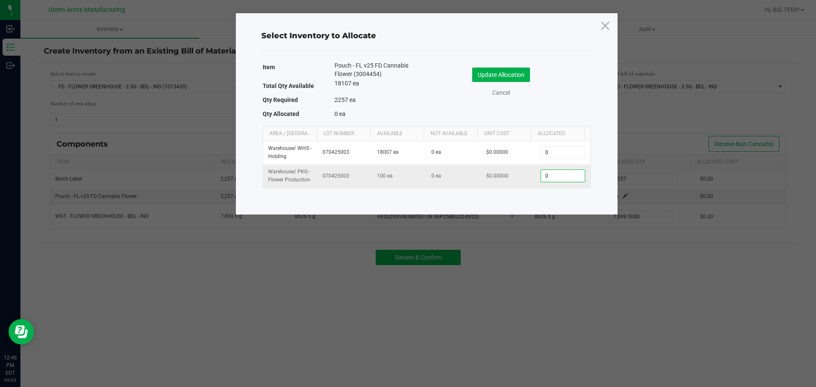
click at [559, 174] on input "0" at bounding box center [562, 176] width 43 height 12
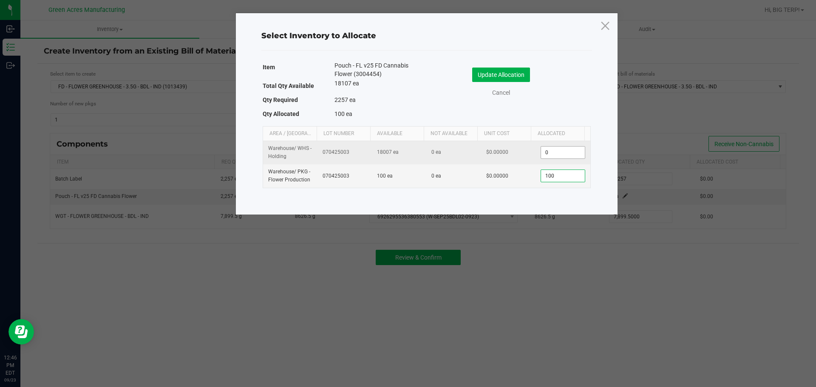
type input "100"
click at [552, 156] on input "0" at bounding box center [562, 153] width 43 height 12
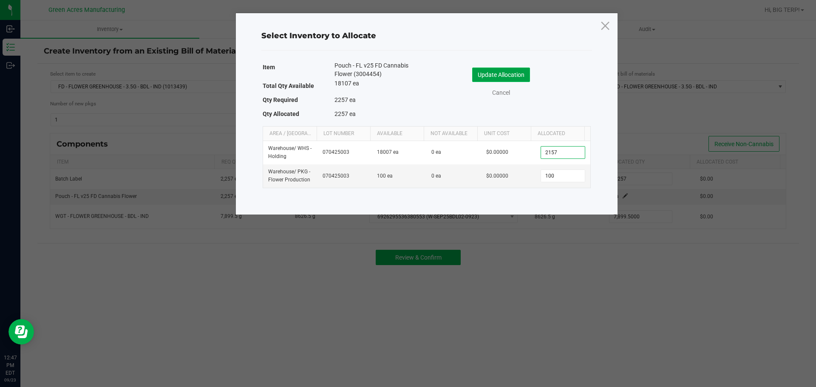
type input "2,157"
click at [500, 79] on button "Update Allocation" at bounding box center [501, 75] width 58 height 14
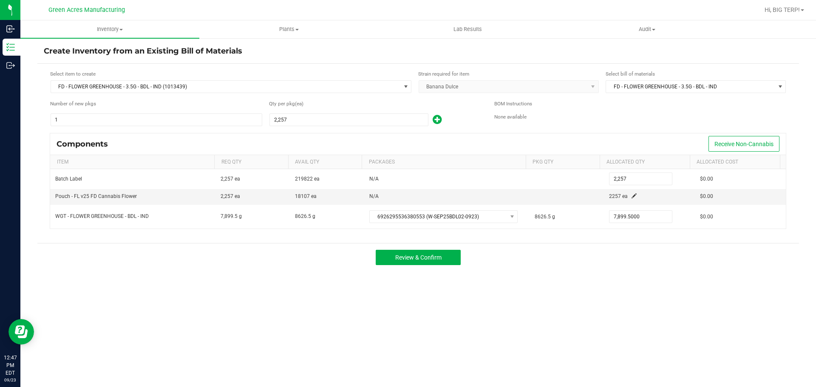
click at [560, 250] on div "Review & Confirm" at bounding box center [417, 257] width 761 height 28
click at [447, 260] on button "Review & Confirm" at bounding box center [418, 257] width 85 height 15
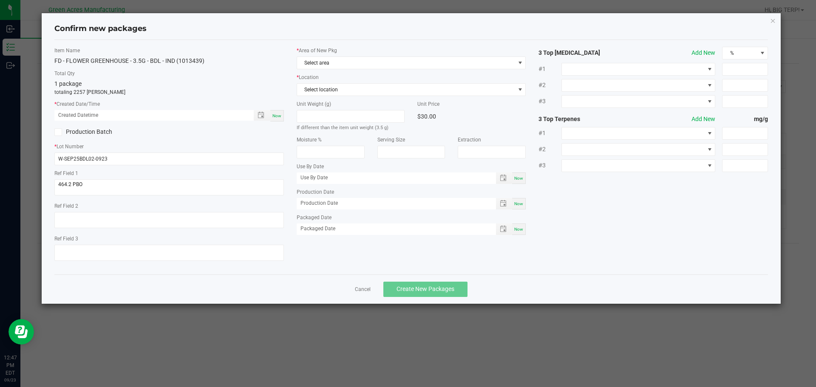
click at [277, 116] on span "Now" at bounding box center [276, 115] width 9 height 5
type input "[DATE] 12:47 PM"
click at [310, 64] on span "Select area" at bounding box center [406, 63] width 218 height 12
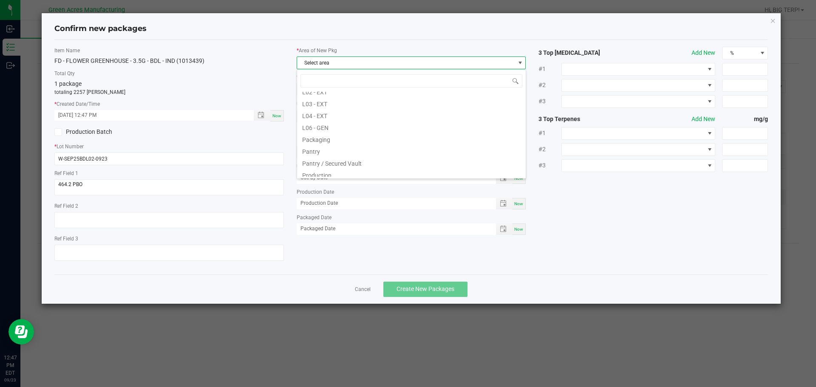
scroll to position [212, 0]
click at [333, 140] on li "Pantry / Secured Vault" at bounding box center [411, 135] width 229 height 12
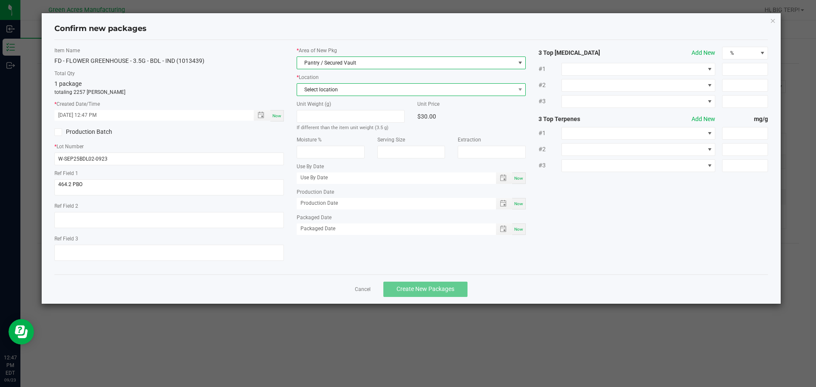
click at [339, 89] on span "Select location" at bounding box center [406, 90] width 218 height 12
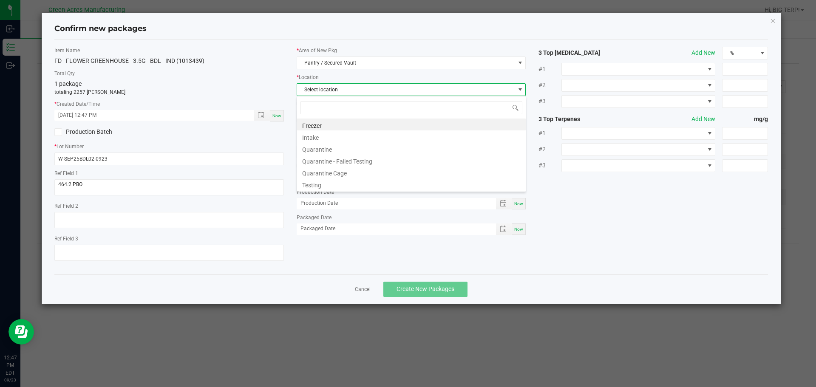
scroll to position [13, 229]
click at [325, 141] on li "Intake" at bounding box center [411, 136] width 229 height 12
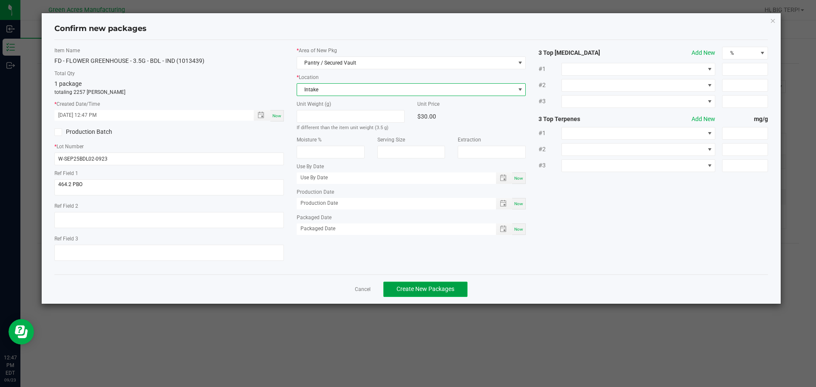
click at [425, 291] on span "Create New Packages" at bounding box center [425, 289] width 58 height 7
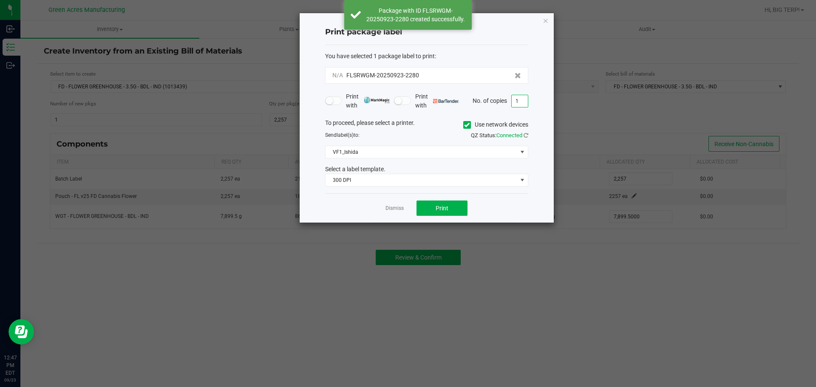
click at [516, 104] on input "1" at bounding box center [520, 101] width 16 height 12
type input "2"
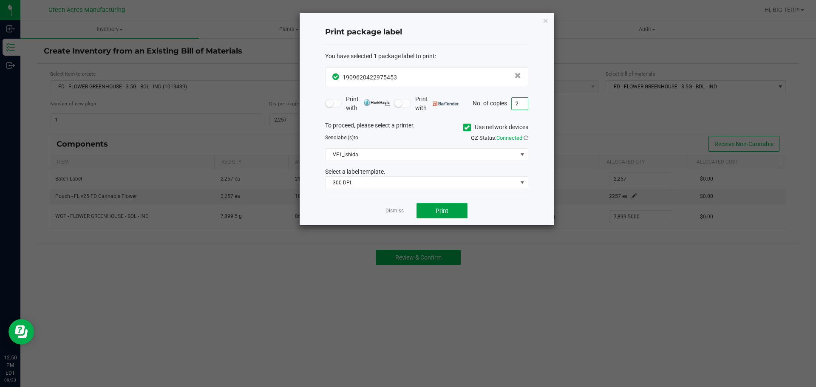
click at [430, 213] on button "Print" at bounding box center [441, 210] width 51 height 15
click at [400, 211] on link "Dismiss" at bounding box center [394, 210] width 18 height 7
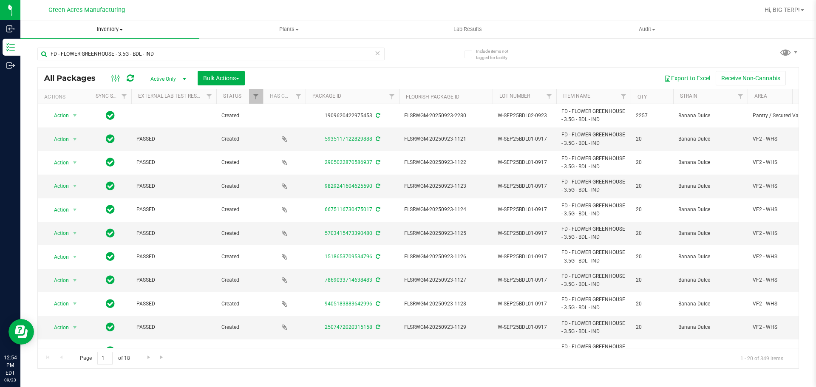
click at [113, 30] on span "Inventory" at bounding box center [109, 29] width 179 height 8
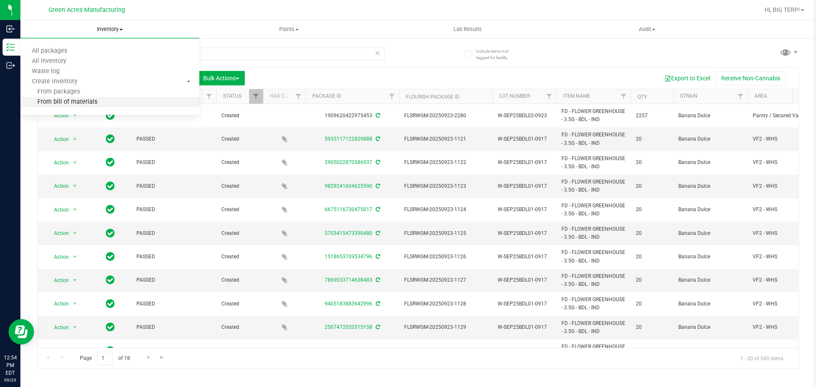
click at [92, 102] on span "From bill of materials" at bounding box center [58, 102] width 77 height 7
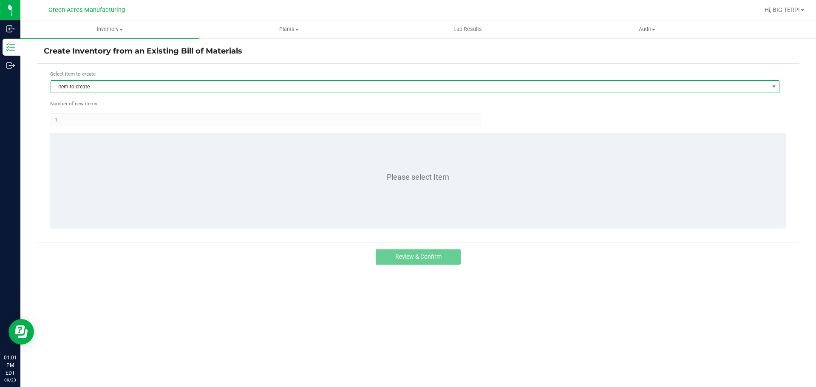
drag, startPoint x: 89, startPoint y: 89, endPoint x: 95, endPoint y: 87, distance: 6.9
click at [89, 89] on span "Item to create" at bounding box center [409, 87] width 717 height 12
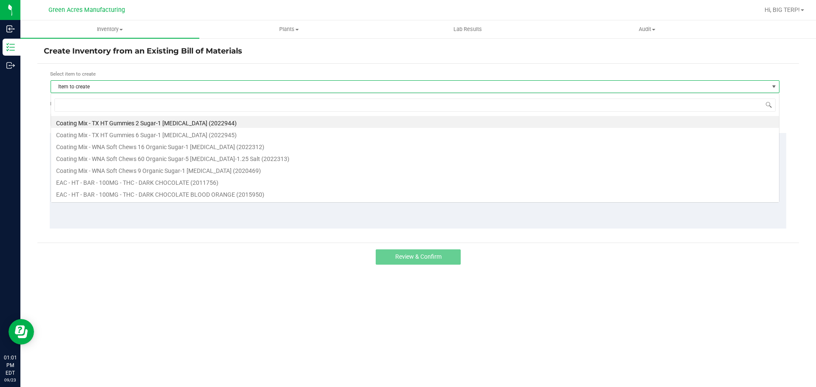
scroll to position [13, 729]
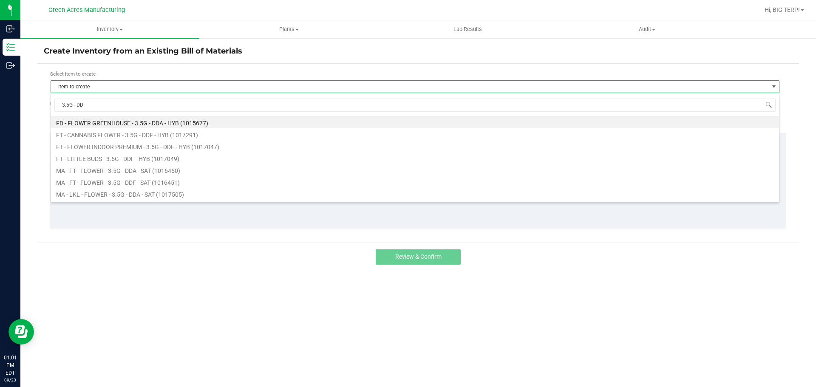
type input "3.5G - DDA"
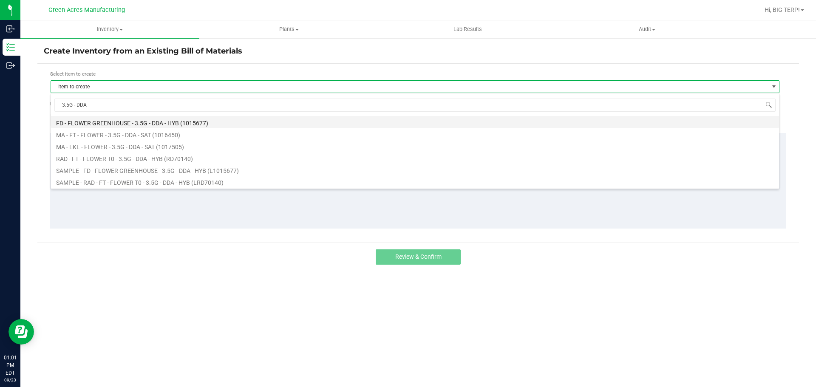
click at [113, 122] on li "FD - FLOWER GREENHOUSE - 3.5G - DDA - HYB (1015677)" at bounding box center [415, 122] width 728 height 12
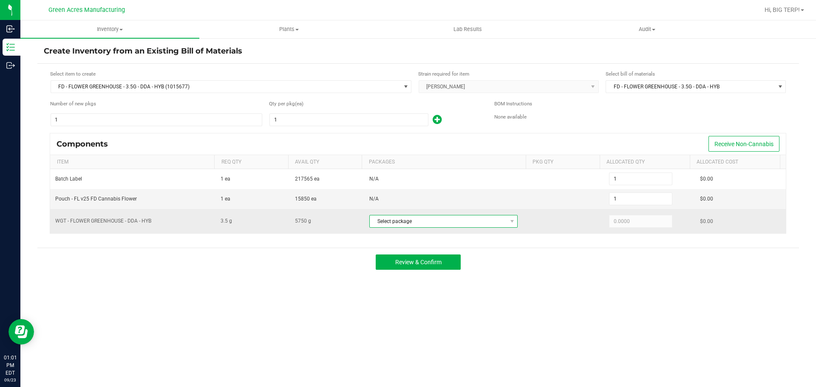
click at [415, 224] on span "Select package" at bounding box center [438, 221] width 137 height 12
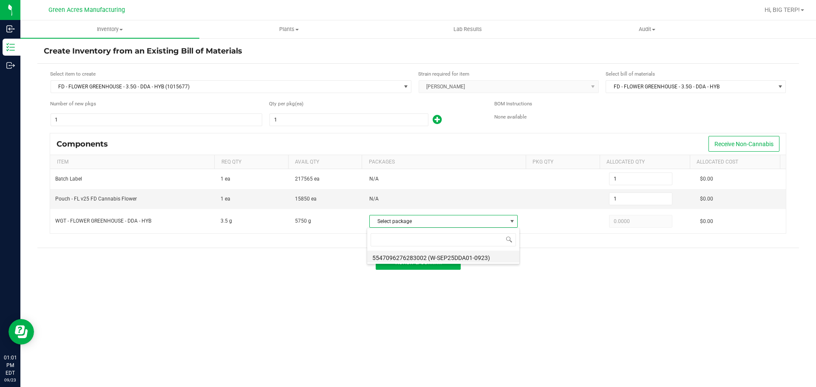
click at [473, 259] on li "5547096276283002 (W-SEP25DDA01-0923)" at bounding box center [443, 257] width 152 height 12
type input "3.5000"
click at [503, 250] on div "Review & Confirm" at bounding box center [417, 262] width 761 height 28
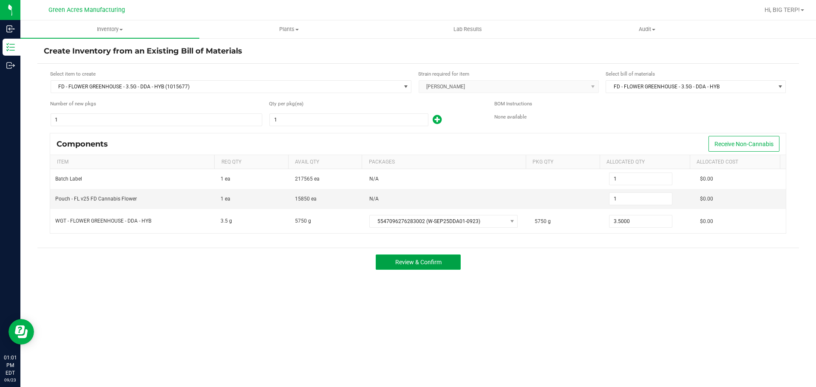
click at [438, 260] on span "Review & Confirm" at bounding box center [418, 262] width 46 height 7
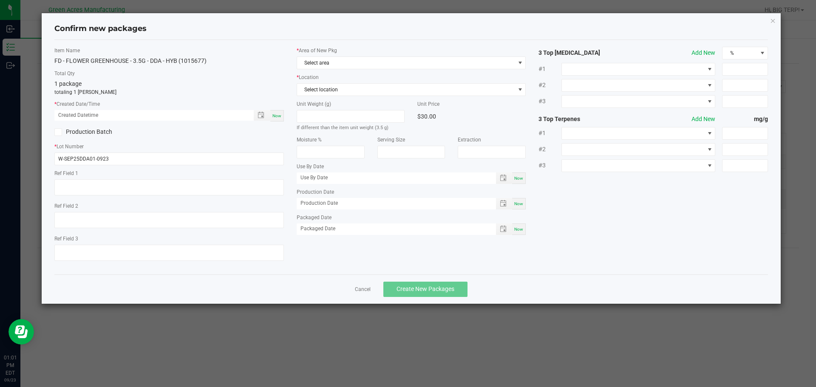
type textarea "ND PBO"
click at [276, 113] on span "Now" at bounding box center [276, 115] width 9 height 5
type input "[DATE] 01:02 PM"
click at [334, 65] on span "Select area" at bounding box center [406, 63] width 218 height 12
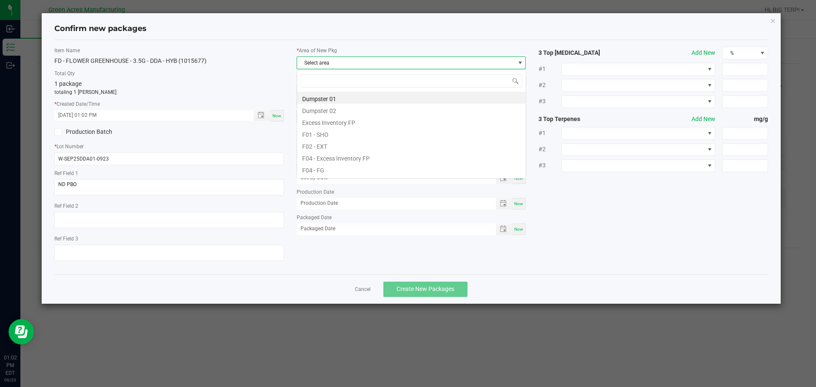
scroll to position [13, 229]
click at [325, 167] on li "F04 - FG" at bounding box center [411, 169] width 229 height 12
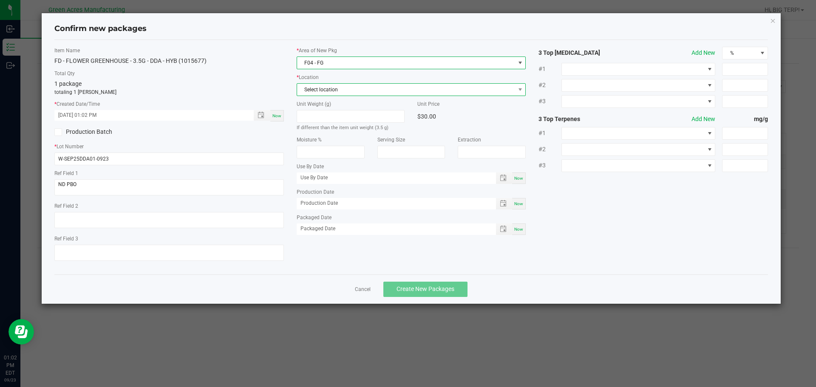
click at [338, 93] on span "Select location" at bounding box center [406, 90] width 218 height 12
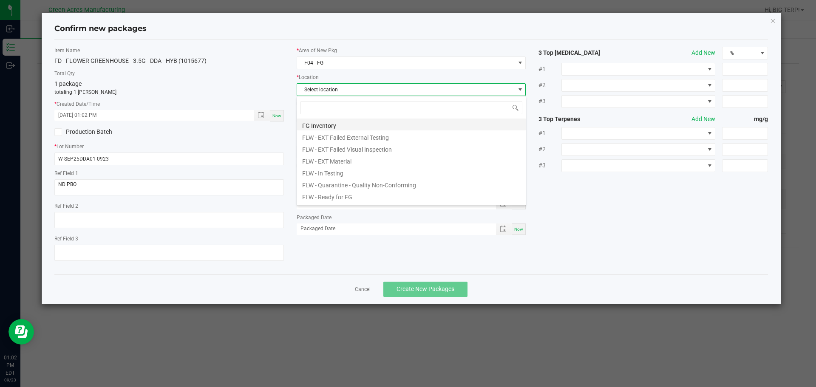
click at [340, 124] on li "FG Inventory" at bounding box center [411, 125] width 229 height 12
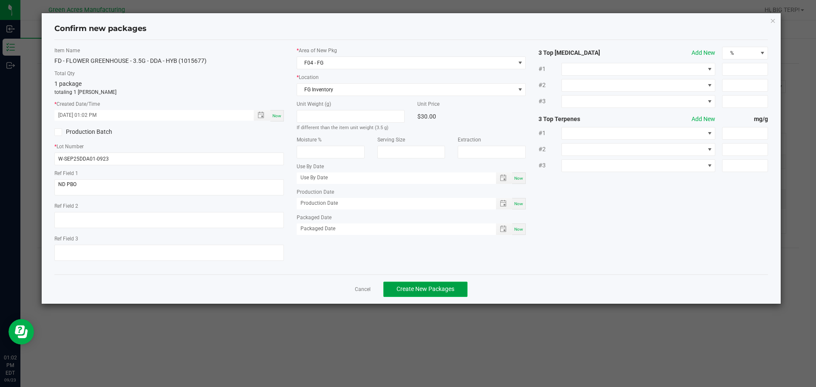
click at [443, 297] on button "Create New Packages" at bounding box center [425, 289] width 84 height 15
